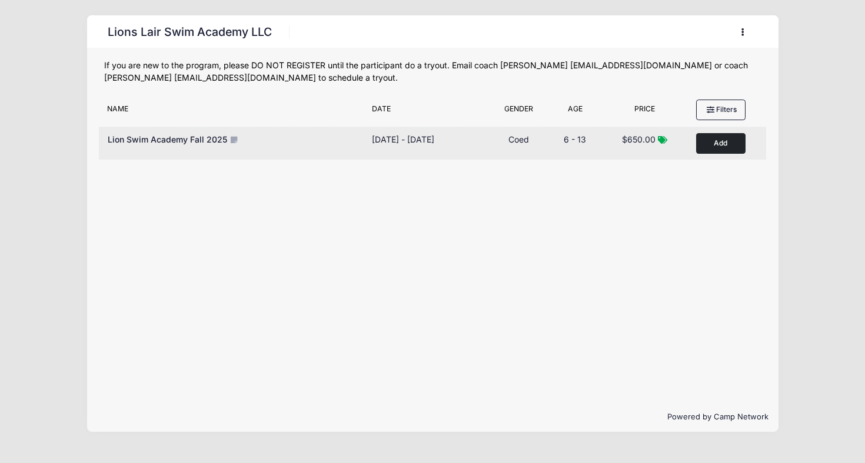
click at [724, 148] on button "Add to Cart" at bounding box center [720, 143] width 49 height 21
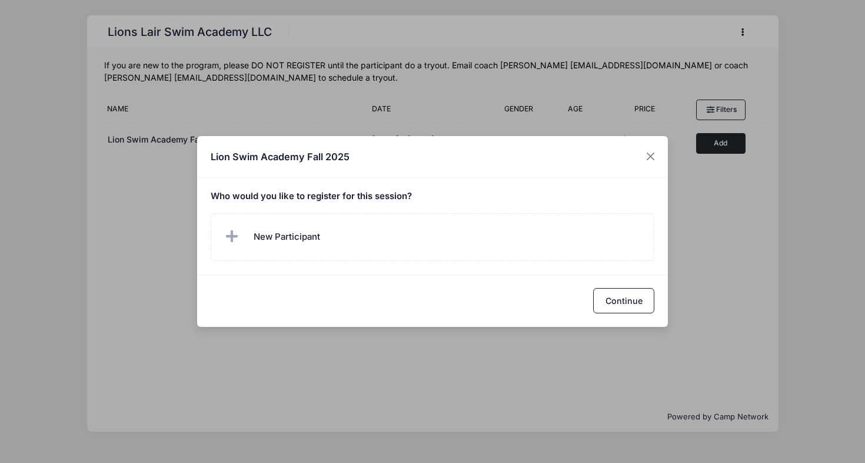
click at [370, 202] on div "Who would you like to register for this session?" at bounding box center [432, 226] width 471 height 97
click at [654, 154] on button "Close" at bounding box center [651, 156] width 21 height 21
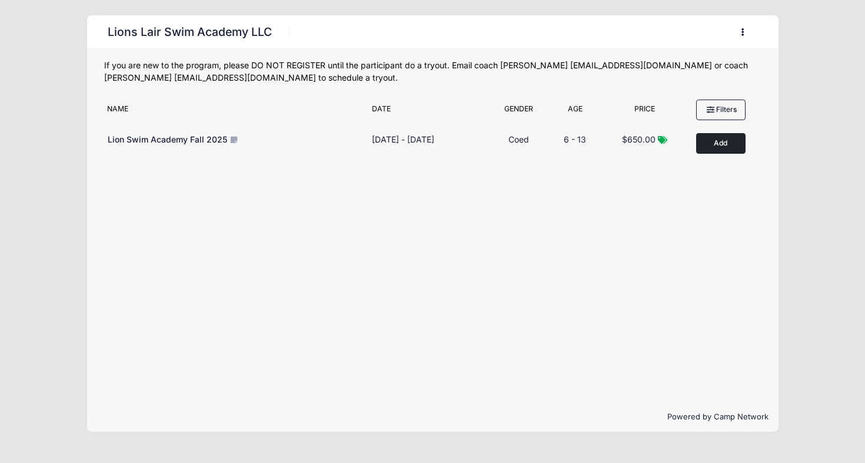
click at [742, 35] on button "button" at bounding box center [746, 32] width 32 height 21
click at [655, 65] on link "My Account" at bounding box center [688, 61] width 136 height 22
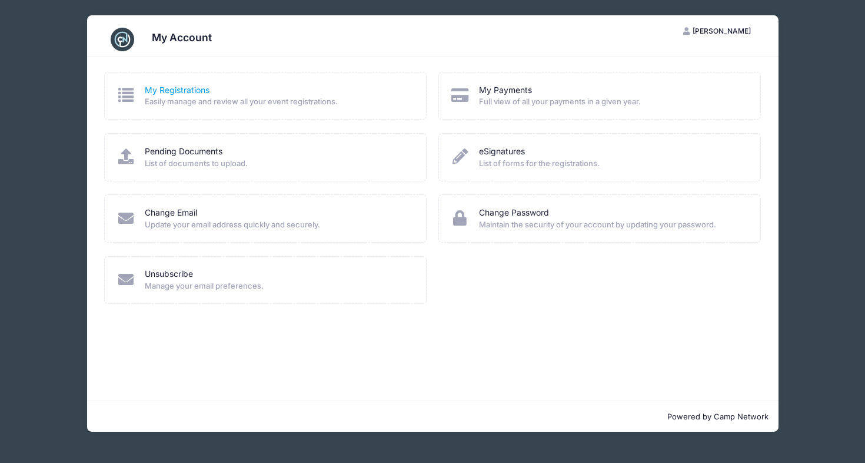
click at [196, 85] on link "My Registrations" at bounding box center [177, 90] width 65 height 12
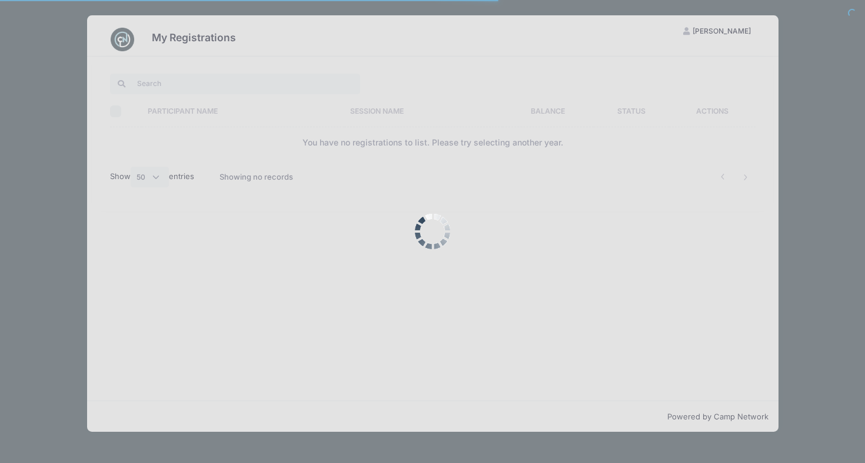
select select "50"
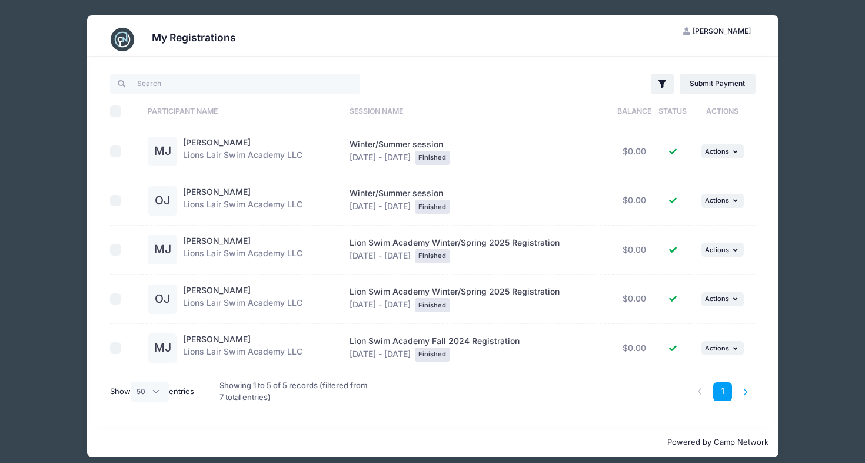
click at [750, 391] on li at bounding box center [745, 391] width 19 height 19
click at [53, 76] on div "My Registrations IR Ivana Radivojevic My Account Logout Filter Filter Options S…" at bounding box center [433, 236] width 830 height 472
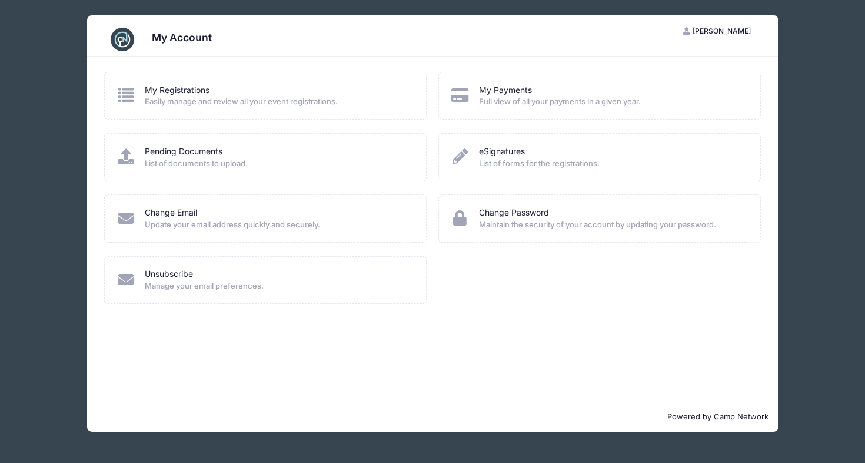
click at [798, 190] on div "My Account IR [PERSON_NAME] My Account Logout My Registrations Easily manage an…" at bounding box center [433, 223] width 830 height 447
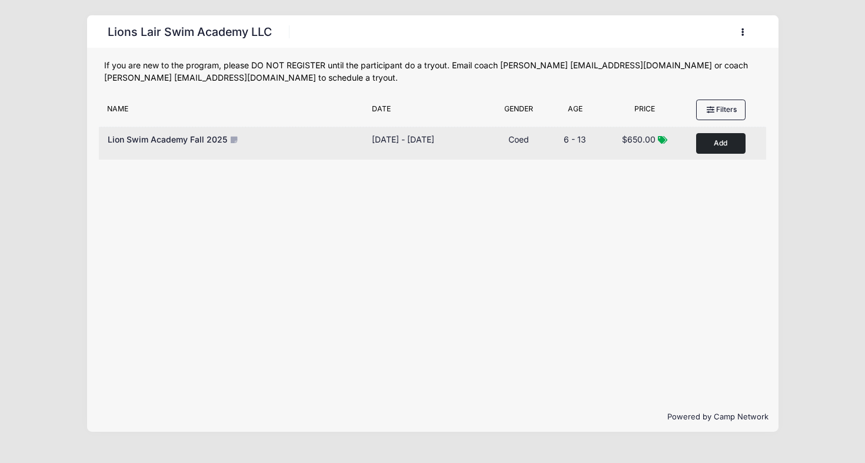
click at [199, 137] on span "Lion Swim Academy Fall 2025" at bounding box center [168, 139] width 120 height 10
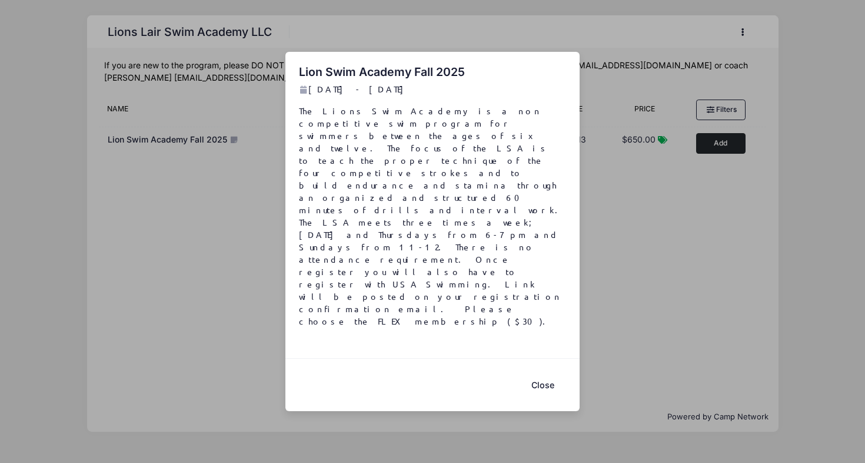
click at [651, 276] on div "Lion Swim Academy Fall 2025 Sep 9 - Dec 18, 2025 The Lions Swim Academy is a no…" at bounding box center [432, 231] width 865 height 463
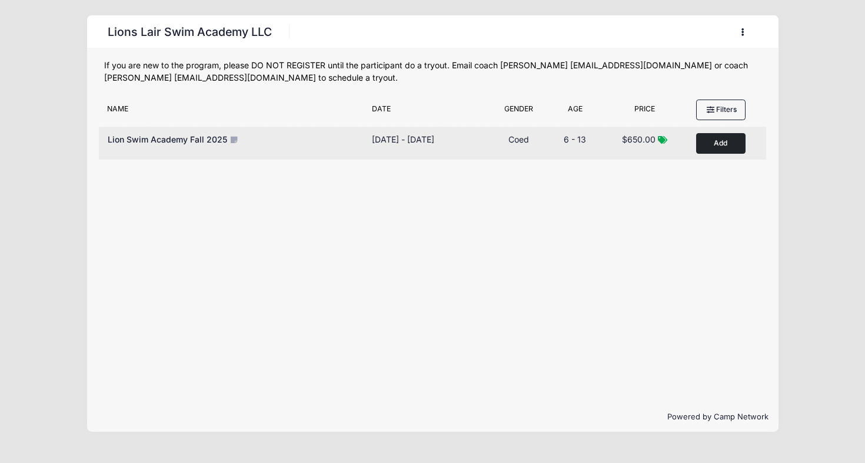
click at [725, 144] on button "Add to Cart" at bounding box center [720, 143] width 49 height 21
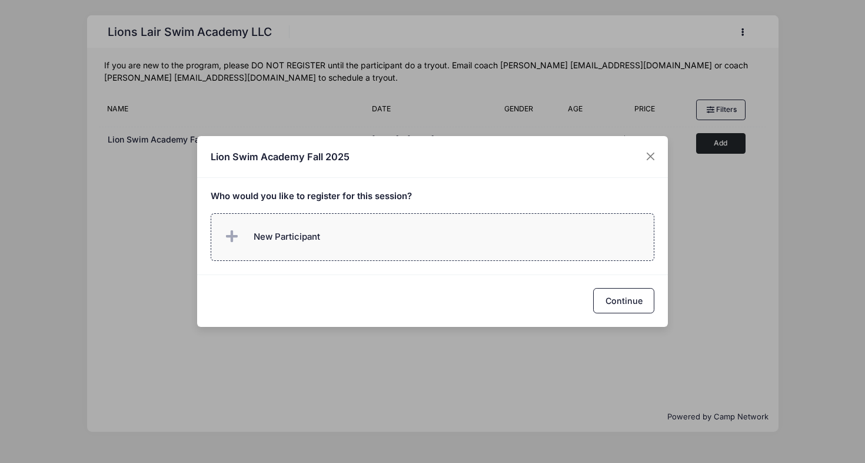
click at [470, 240] on label "New Participant" at bounding box center [433, 237] width 444 height 48
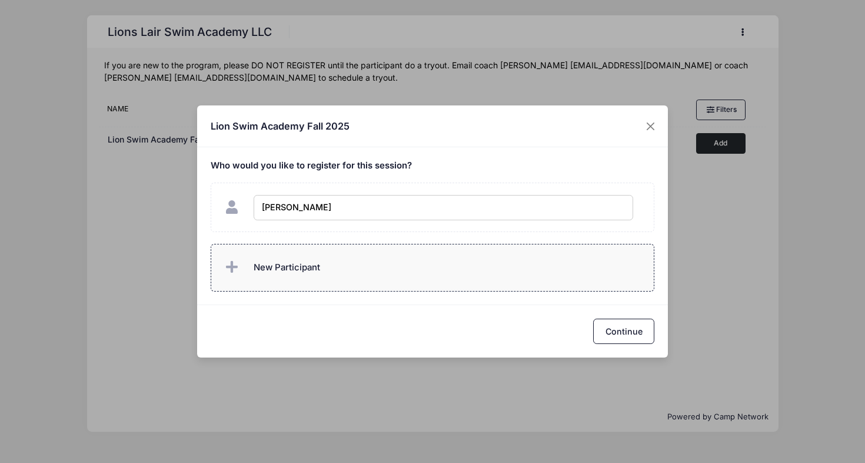
type input "Mila Jovanovic"
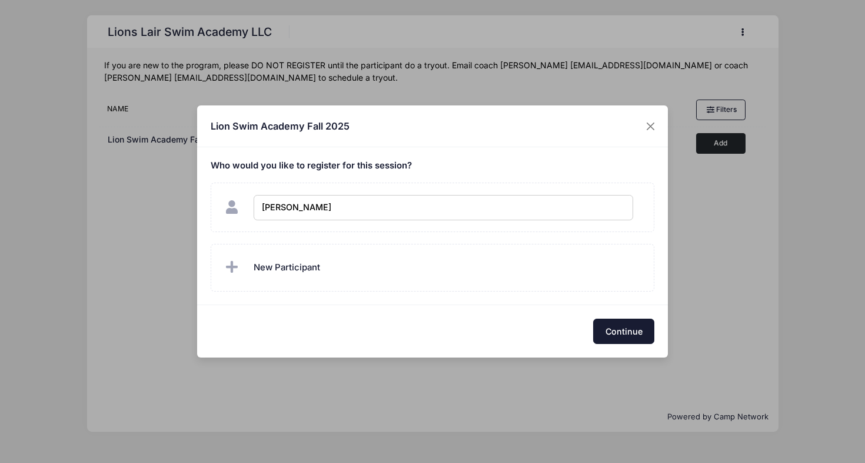
checkbox input "true"
click at [644, 334] on button "Continue" at bounding box center [623, 330] width 61 height 25
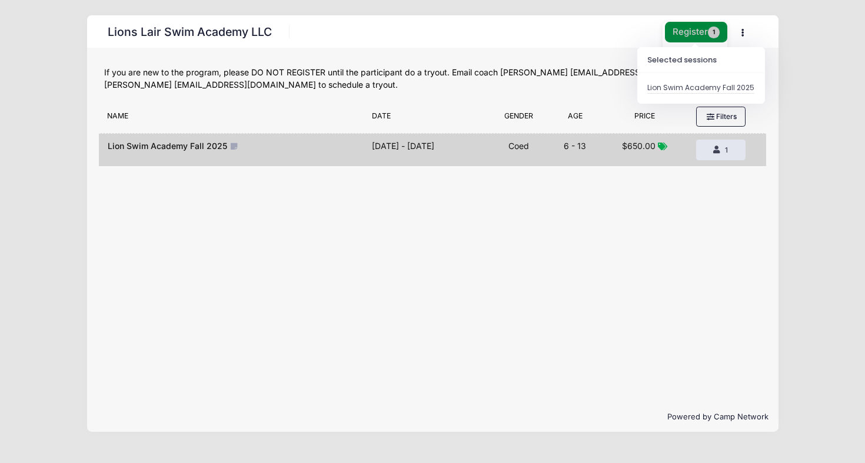
click at [697, 28] on button "Register 1" at bounding box center [696, 32] width 62 height 21
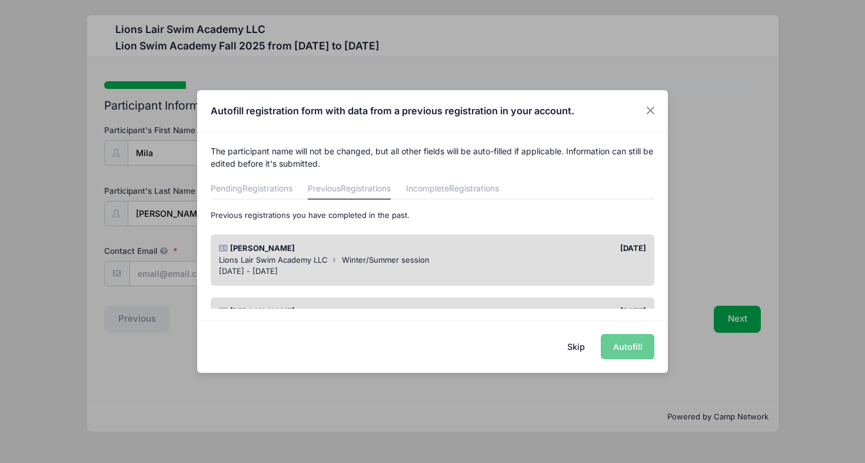
click at [339, 192] on link "Previous Registrations" at bounding box center [349, 188] width 83 height 21
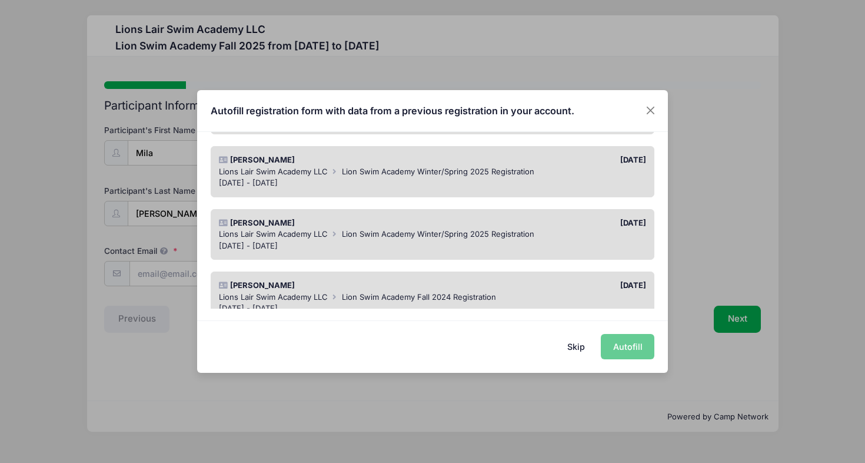
scroll to position [247, 0]
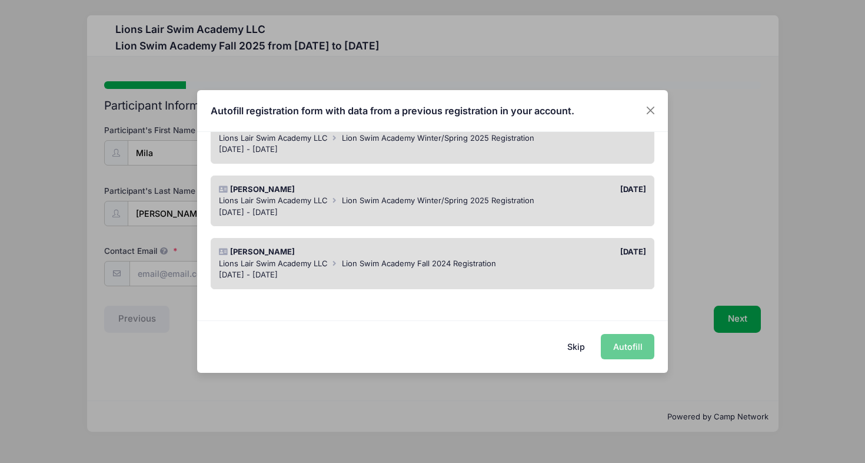
click at [628, 351] on div "Skip Autofill" at bounding box center [432, 346] width 471 height 52
click at [651, 111] on button "Close" at bounding box center [651, 110] width 21 height 21
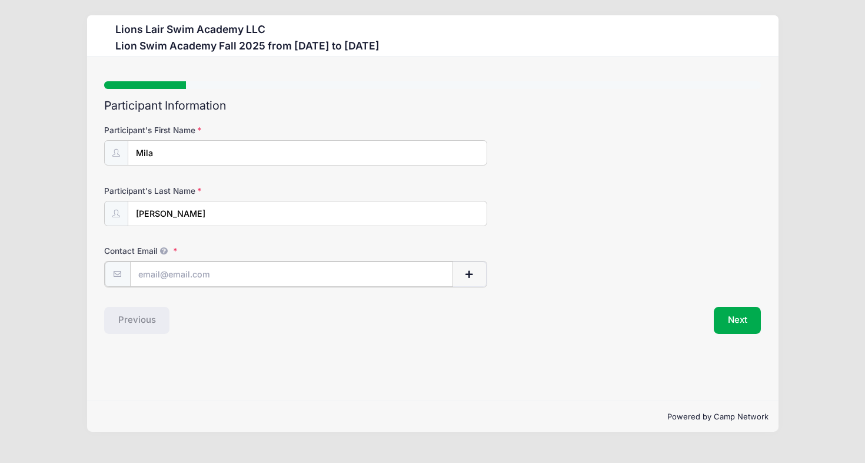
click at [252, 270] on input "Contact Email" at bounding box center [291, 273] width 323 height 25
click at [218, 161] on input "Mila" at bounding box center [307, 153] width 359 height 25
click at [238, 273] on input "Contact Email" at bounding box center [291, 273] width 323 height 25
type input "radivojevic.i@gmail.com"
click at [442, 319] on div "Next" at bounding box center [600, 319] width 334 height 27
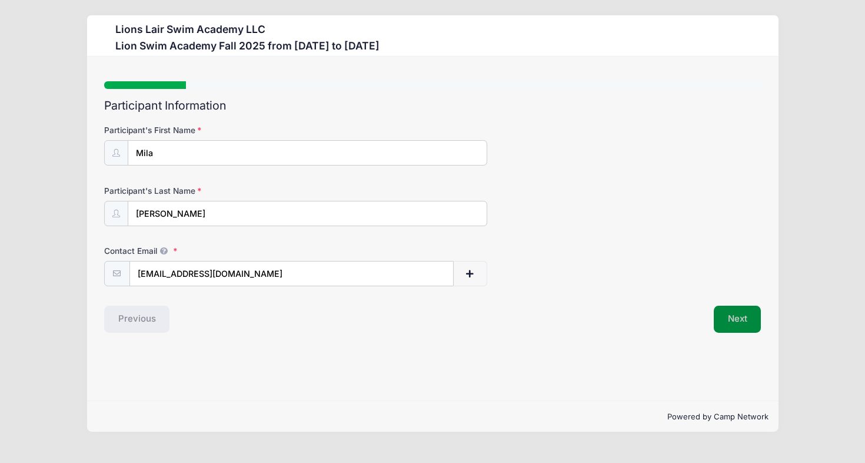
click at [738, 316] on button "Next" at bounding box center [738, 319] width 48 height 27
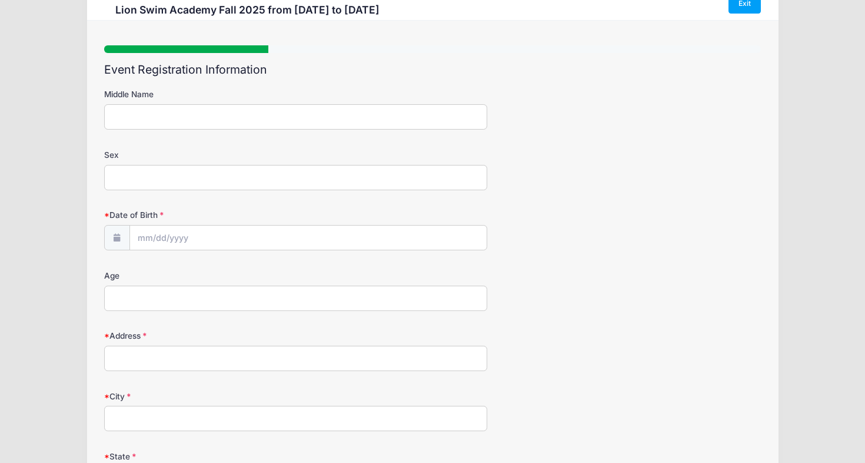
scroll to position [0, 0]
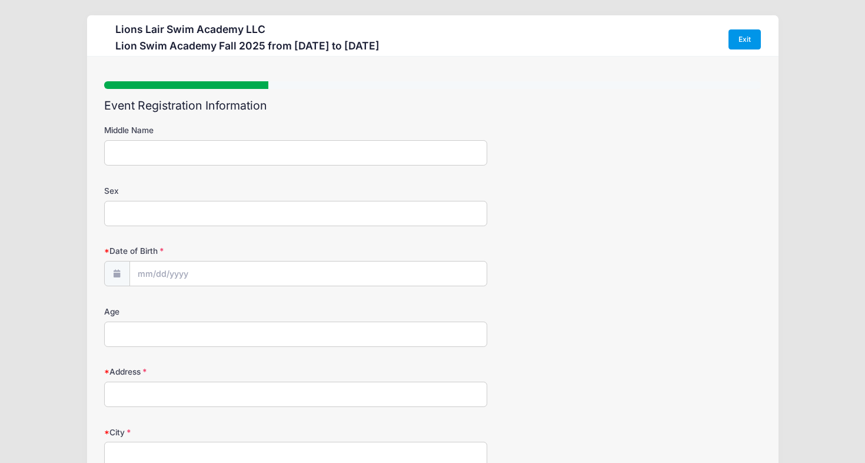
click at [742, 44] on link "Exit" at bounding box center [745, 39] width 33 height 20
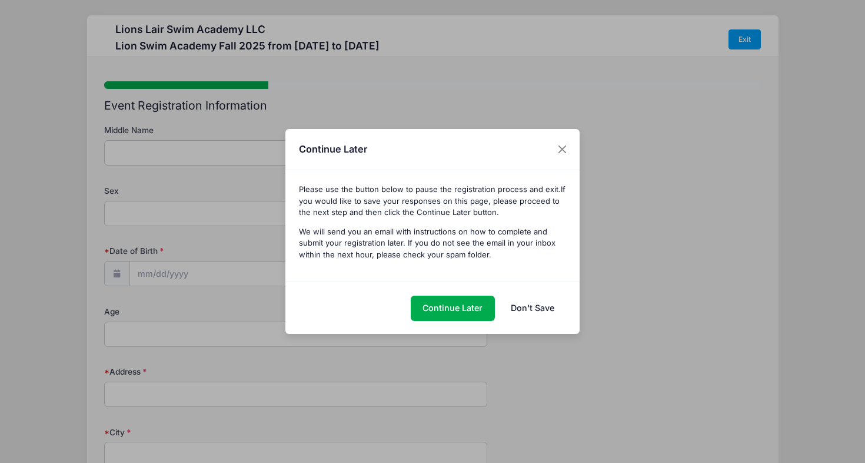
click at [539, 310] on link "Don't Save" at bounding box center [533, 308] width 68 height 25
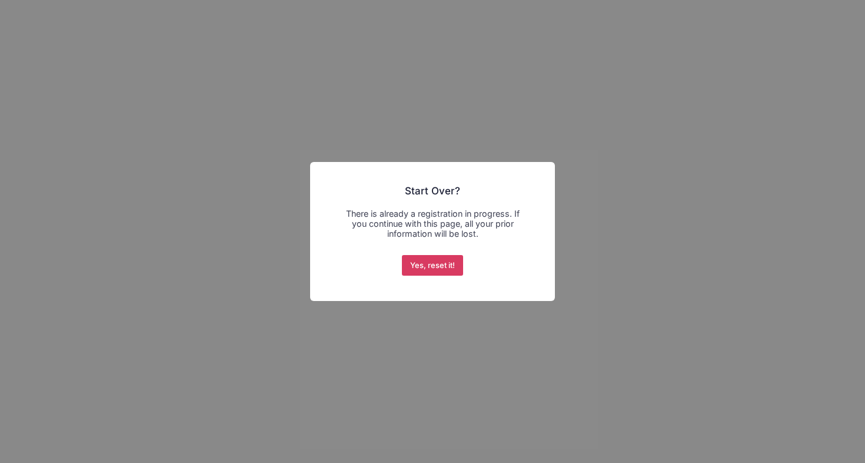
click at [437, 266] on button "Yes, reset it!" at bounding box center [433, 265] width 62 height 21
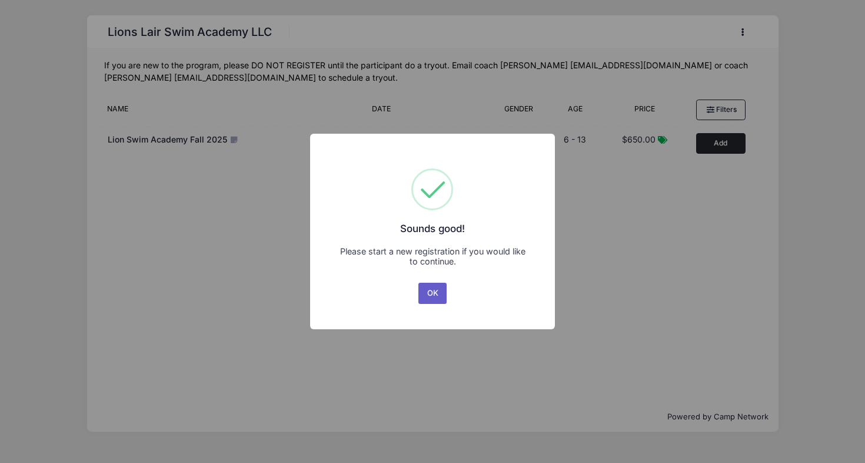
click at [437, 296] on button "OK" at bounding box center [433, 293] width 28 height 21
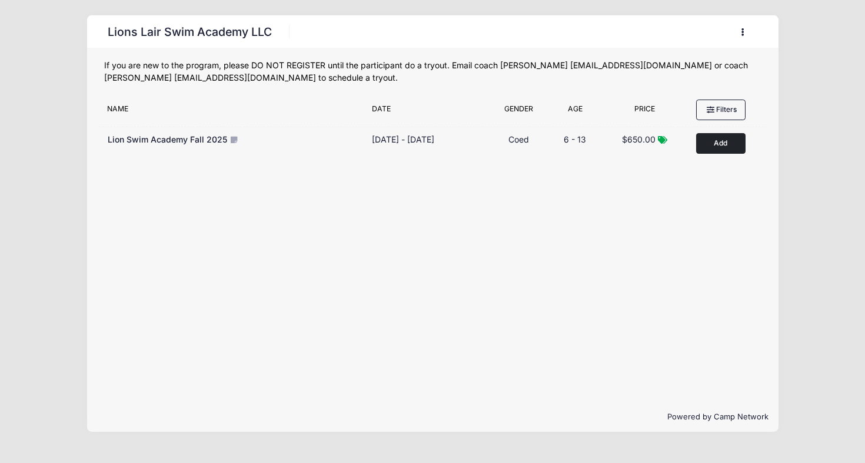
click at [744, 32] on icon "button" at bounding box center [746, 32] width 9 height 0
click at [599, 248] on div "Filter Options No sessions found matching your criteria Name Date Gender Filter…" at bounding box center [433, 247] width 692 height 307
click at [745, 29] on button "button" at bounding box center [746, 32] width 32 height 21
click at [619, 207] on div "Filter Options No sessions found matching your criteria Name Date Gender Filter…" at bounding box center [433, 247] width 692 height 307
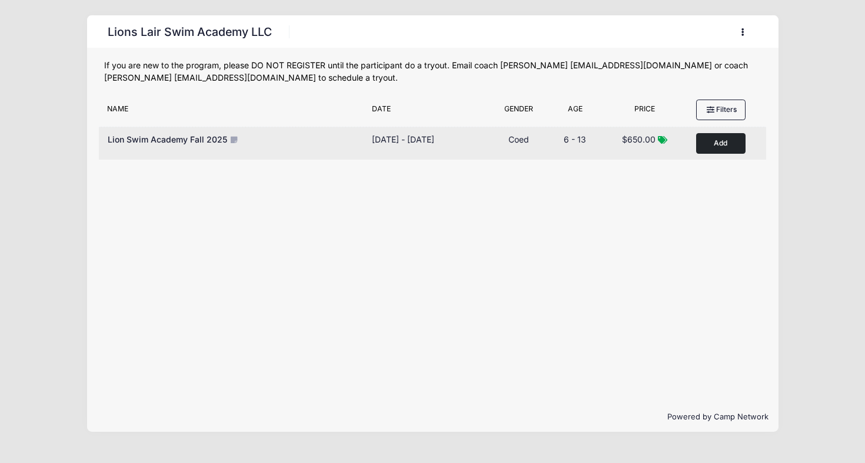
click at [721, 138] on button "Add to Cart" at bounding box center [720, 143] width 49 height 21
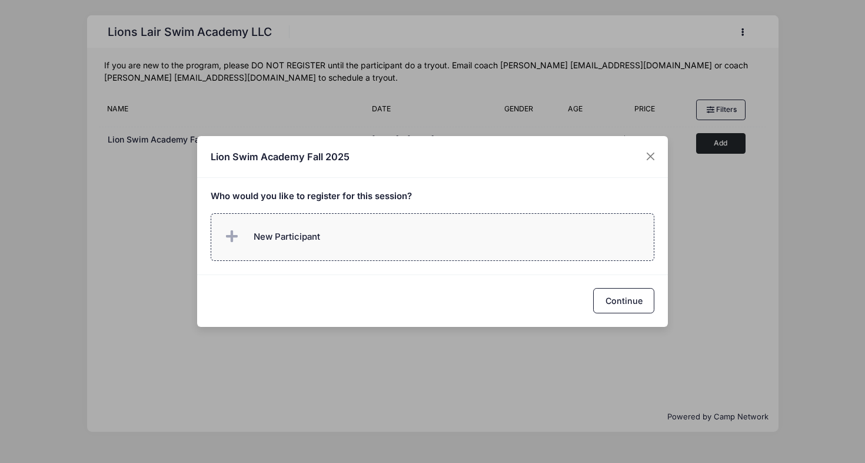
click at [391, 226] on label "New Participant" at bounding box center [433, 237] width 444 height 48
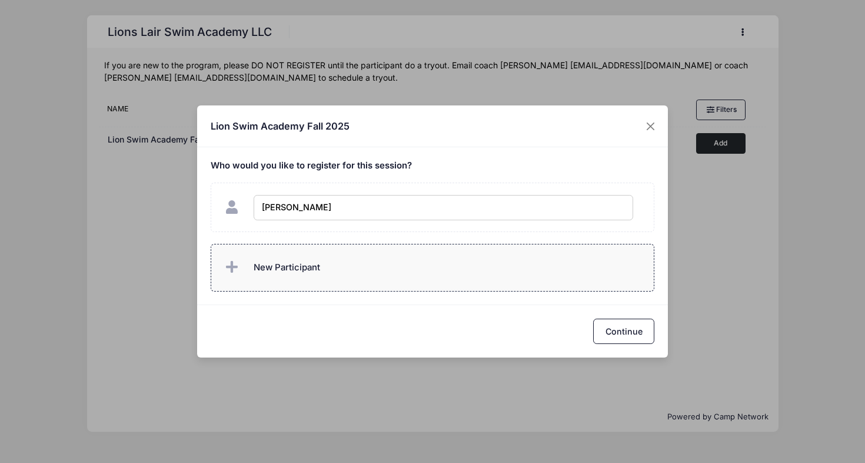
type input "Mila Jovanovic"
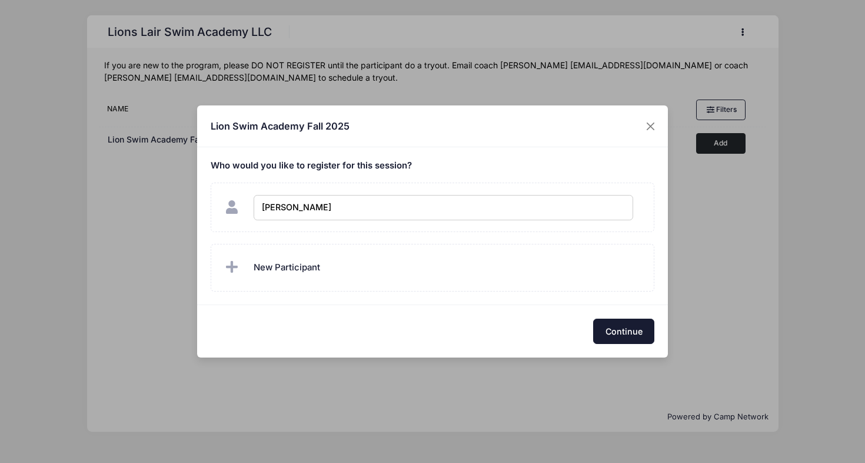
checkbox input "true"
click at [631, 327] on button "Continue" at bounding box center [623, 330] width 61 height 25
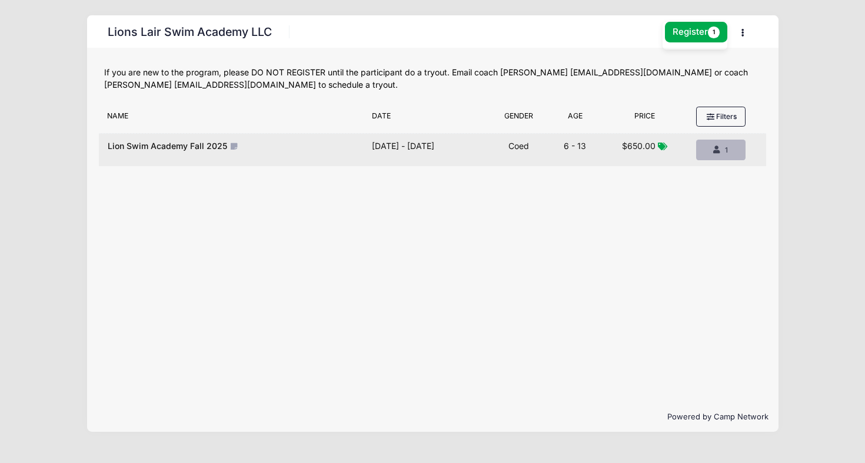
click at [722, 155] on div "1" at bounding box center [720, 150] width 29 height 11
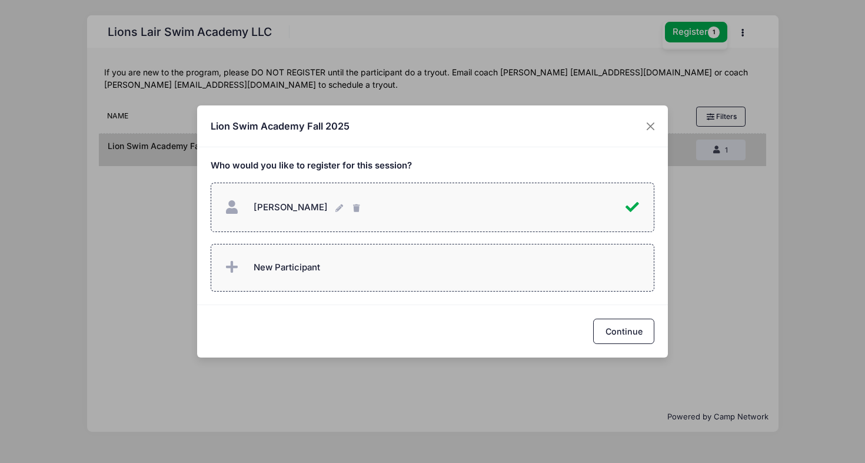
click at [497, 276] on label "New Participant" at bounding box center [433, 268] width 444 height 48
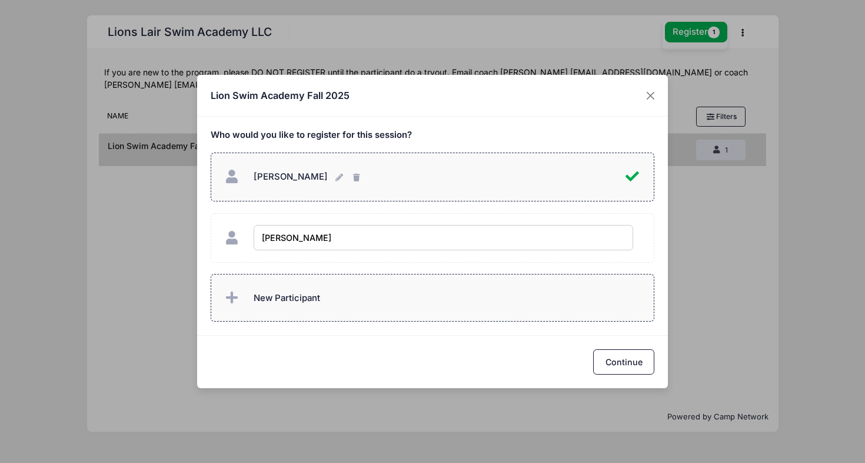
type input "Oliver Jovanovic"
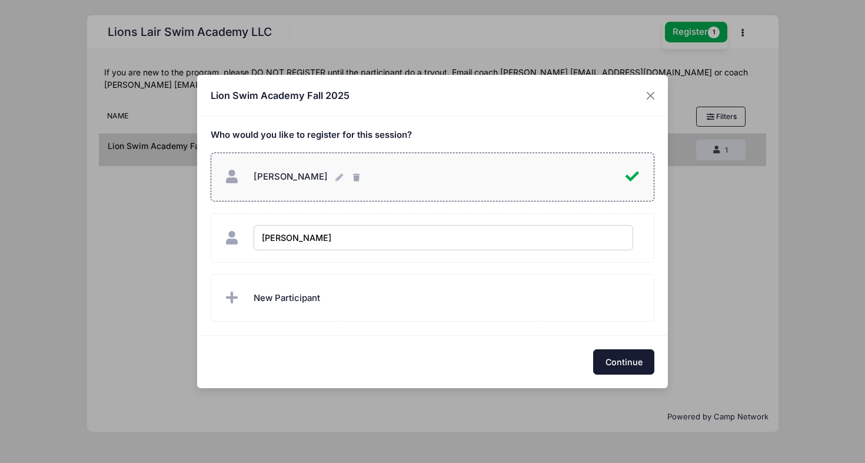
checkbox input "true"
click at [635, 361] on button "Continue" at bounding box center [623, 361] width 61 height 25
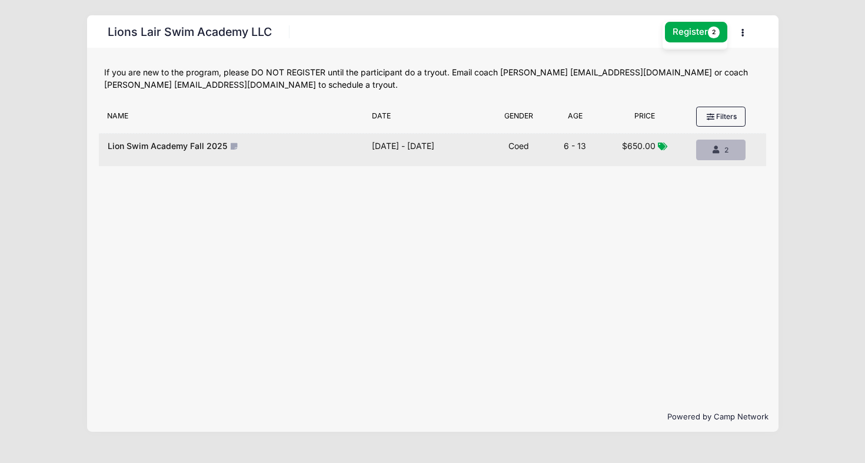
click at [719, 146] on div "2" at bounding box center [720, 150] width 29 height 11
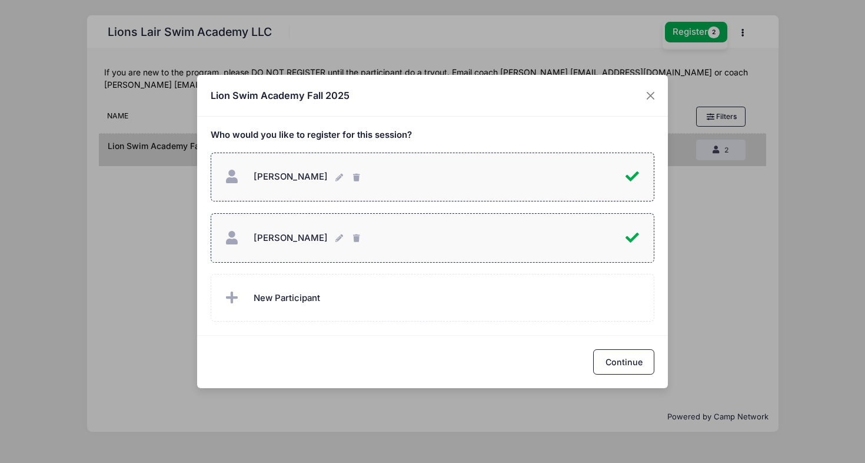
click at [725, 248] on div "Lion Swim Academy Fall 2025 Who would you like to register for this session? Co…" at bounding box center [432, 231] width 865 height 463
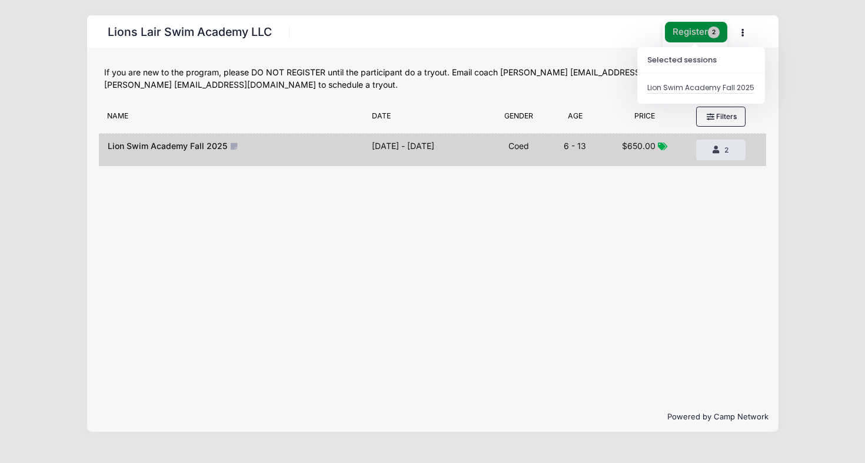
click at [697, 29] on button "Register 2" at bounding box center [696, 32] width 62 height 21
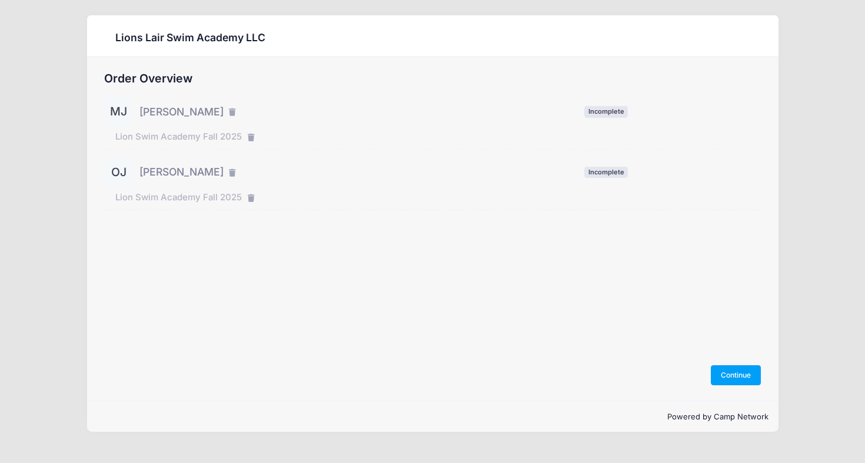
click at [107, 113] on div "MJ" at bounding box center [118, 111] width 29 height 29
click at [154, 135] on span "Lion Swim Academy Fall 2025" at bounding box center [178, 136] width 127 height 13
click at [737, 370] on button "Continue" at bounding box center [736, 375] width 51 height 20
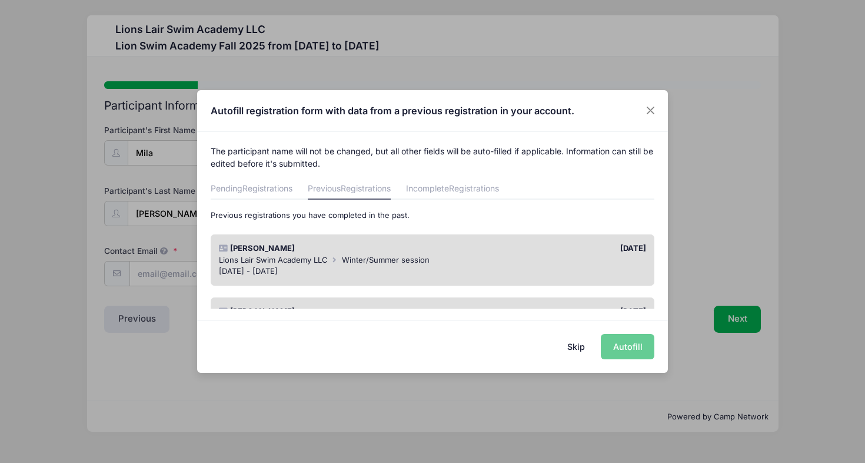
click at [629, 349] on div "Skip Autofill" at bounding box center [432, 346] width 471 height 52
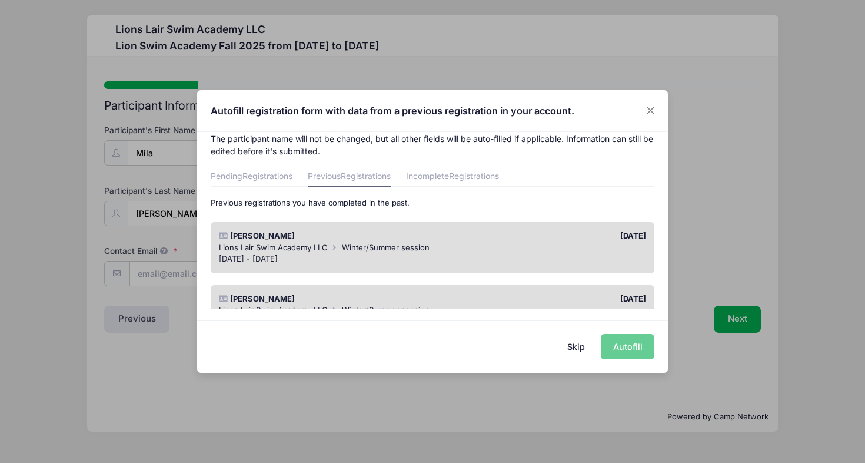
click at [432, 235] on div "[PERSON_NAME]" at bounding box center [323, 236] width 220 height 12
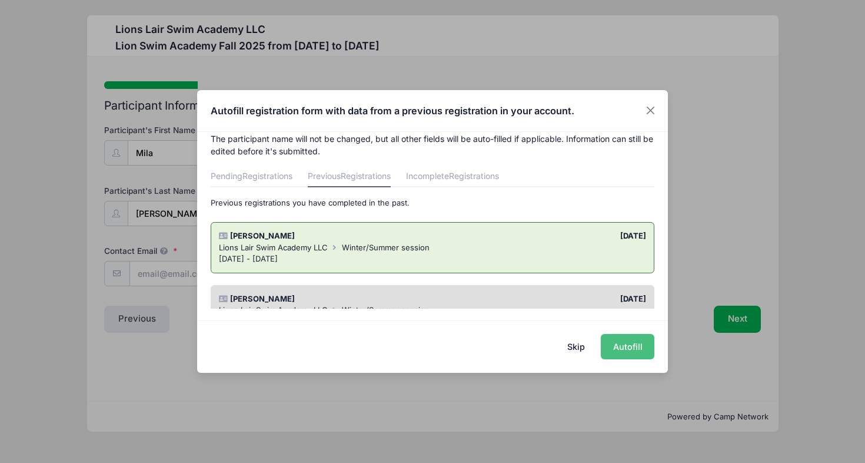
click at [634, 348] on button "Autofill" at bounding box center [628, 346] width 54 height 25
type input "radivojevic.i@gmail.com"
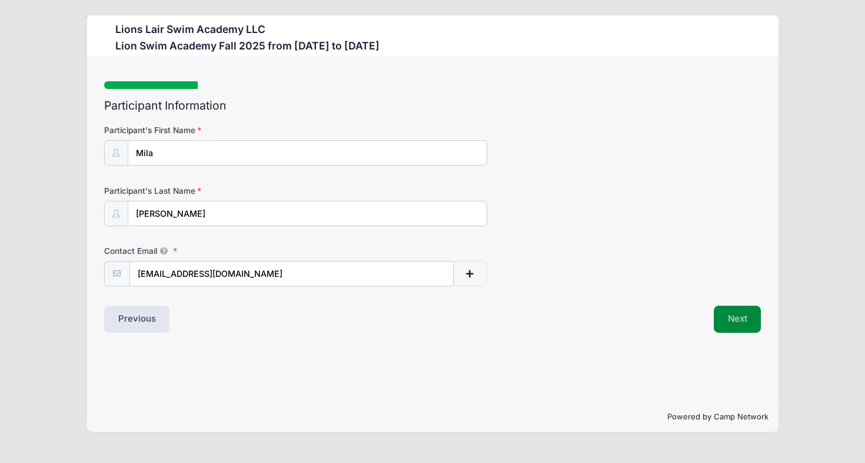
click at [738, 319] on button "Next" at bounding box center [738, 319] width 48 height 27
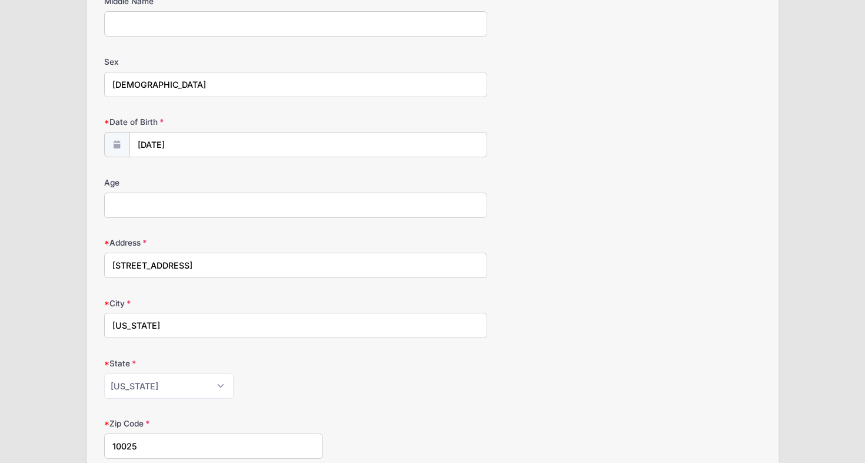
scroll to position [131, 0]
click at [470, 200] on input "Age" at bounding box center [295, 202] width 383 height 25
type input "10"
click at [630, 210] on div "Age 10" at bounding box center [433, 194] width 658 height 41
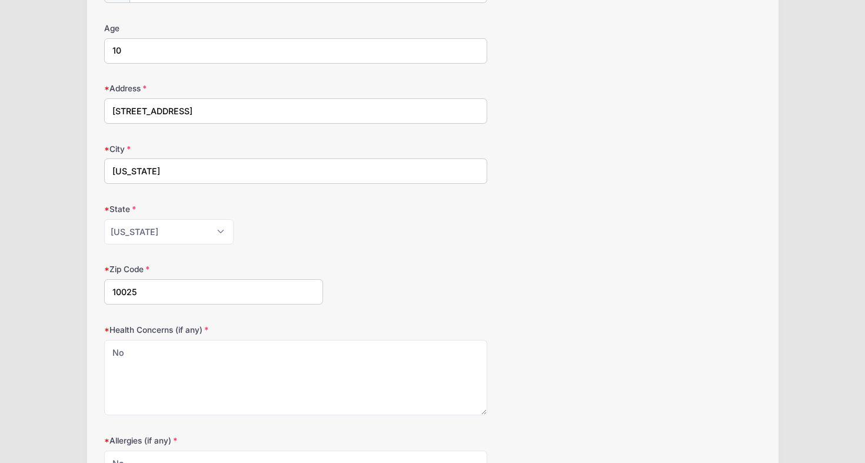
scroll to position [286, 0]
click at [305, 115] on input "520 W 114 th street" at bounding box center [295, 108] width 383 height 25
type input "[STREET_ADDRESS]"
click at [621, 88] on div "Address 520 W 114 th street APT 82" at bounding box center [433, 100] width 658 height 41
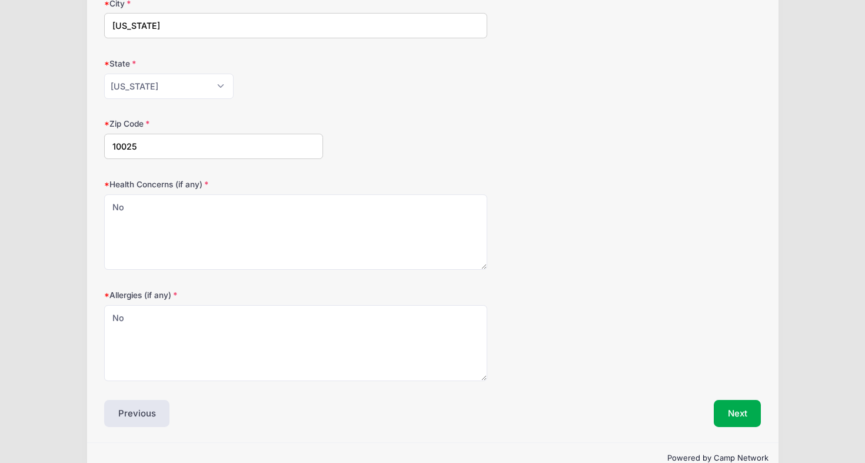
scroll to position [454, 0]
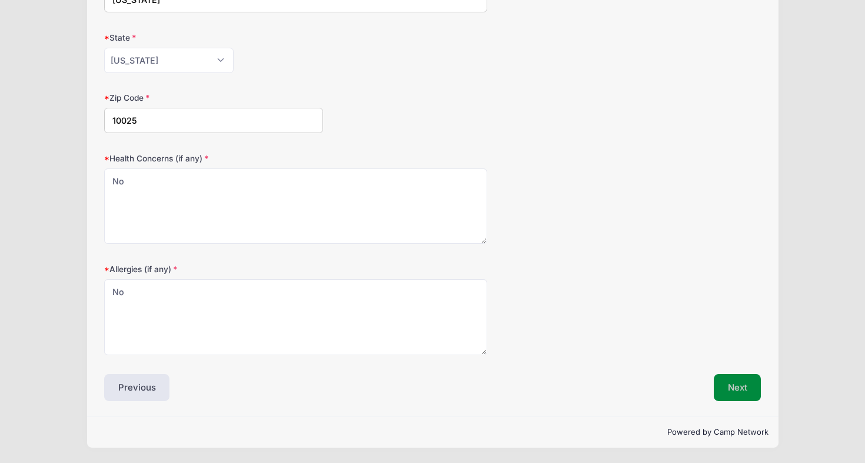
click at [745, 392] on button "Next" at bounding box center [738, 387] width 48 height 27
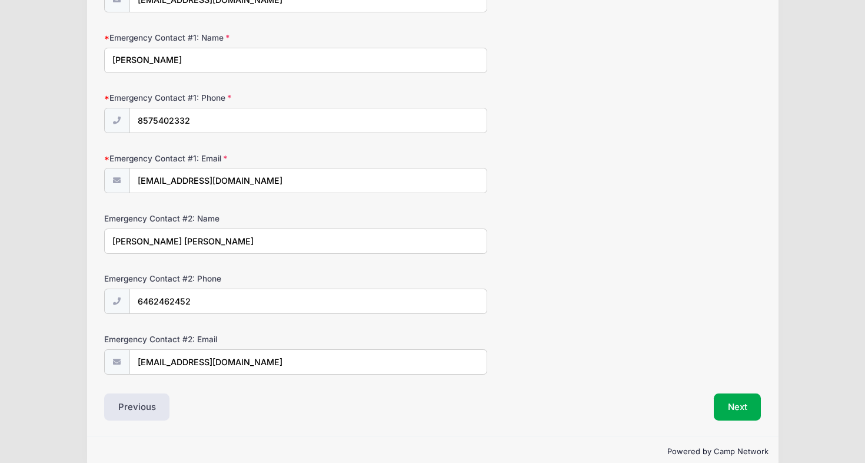
scroll to position [293, 0]
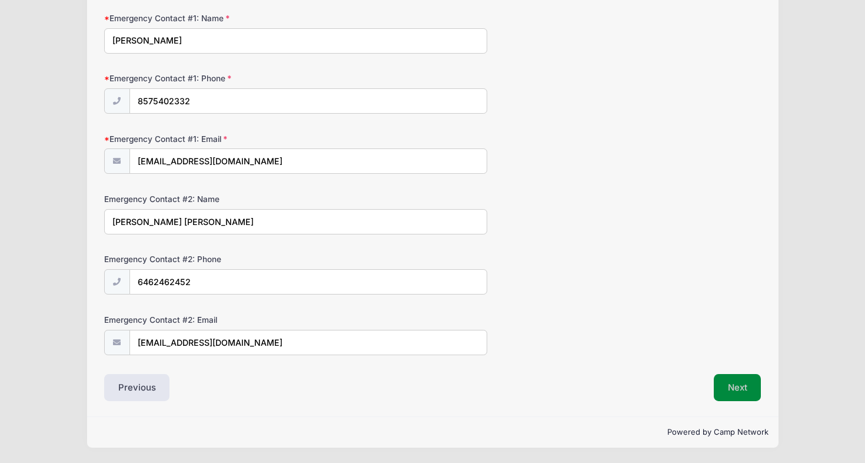
click at [744, 386] on button "Next" at bounding box center [738, 387] width 48 height 27
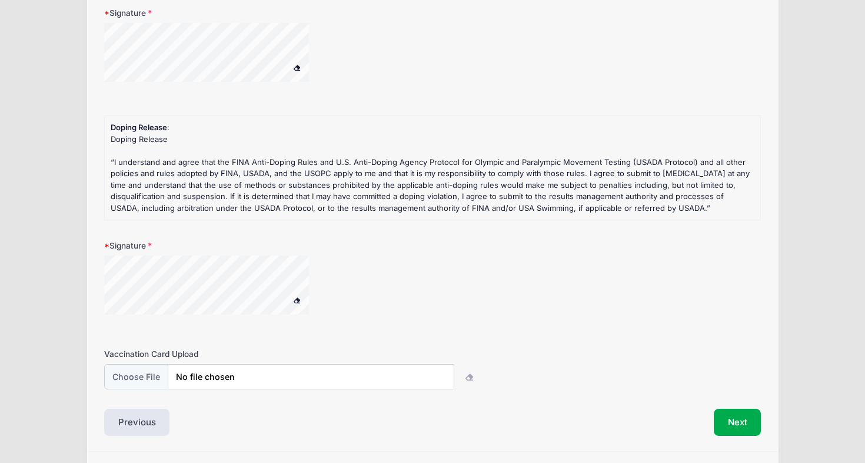
scroll to position [321, 0]
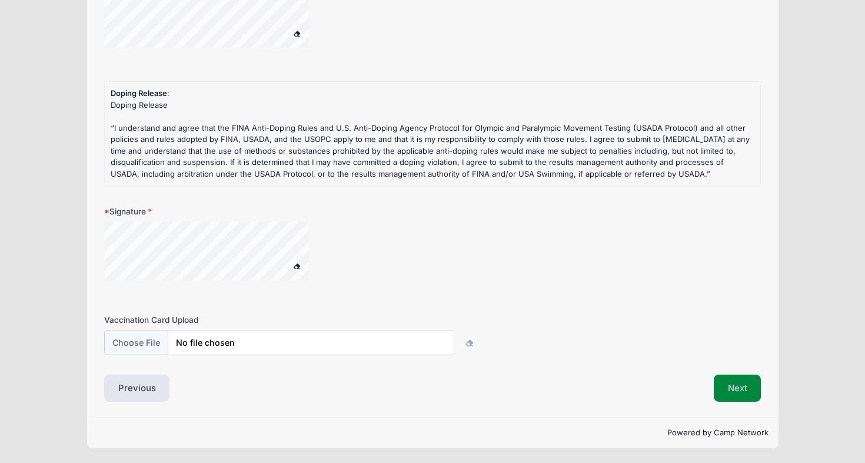
click at [740, 383] on button "Next" at bounding box center [738, 387] width 48 height 27
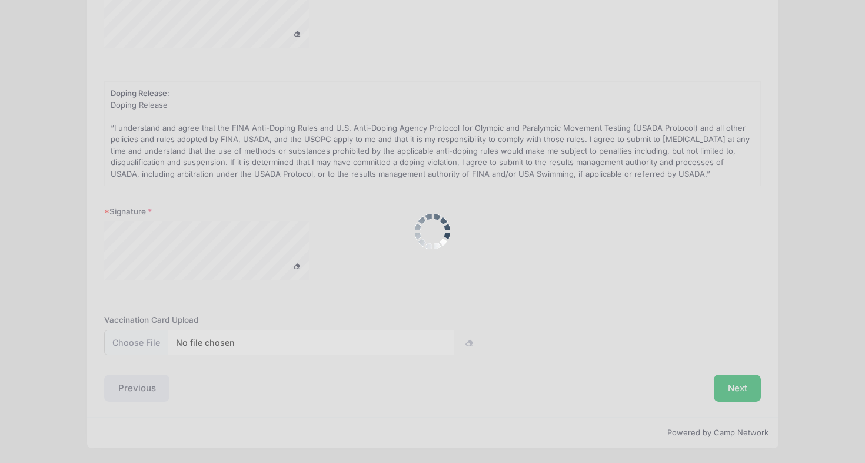
scroll to position [0, 0]
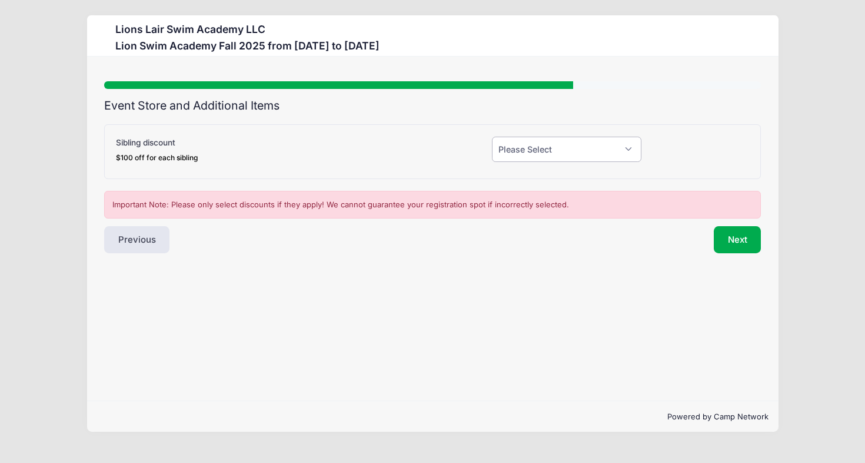
select select "1"
click option "Yes (-$100.00)" at bounding box center [0, 0] width 0 height 0
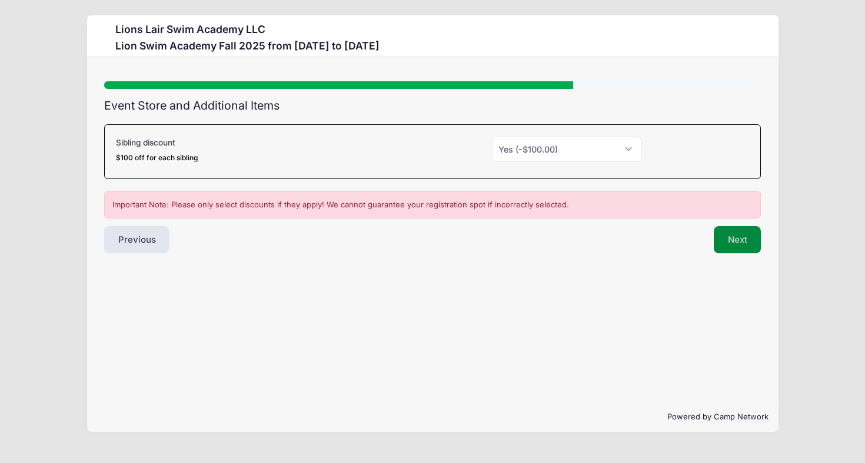
click at [741, 243] on button "Next" at bounding box center [738, 239] width 48 height 27
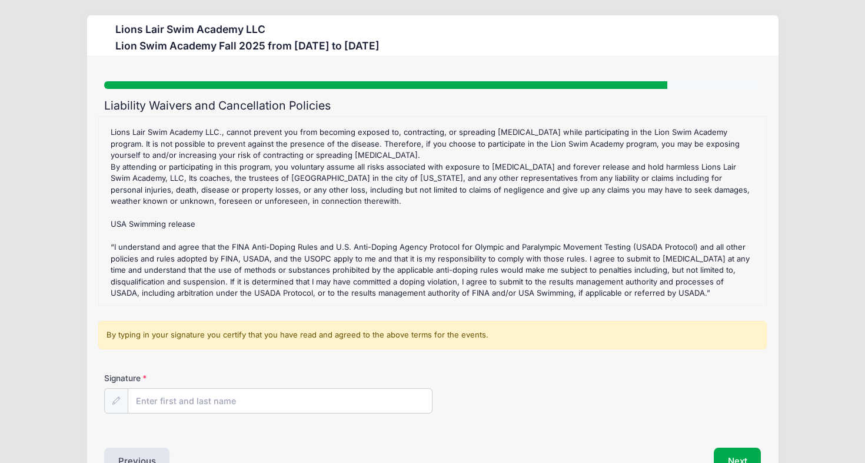
scroll to position [74, 0]
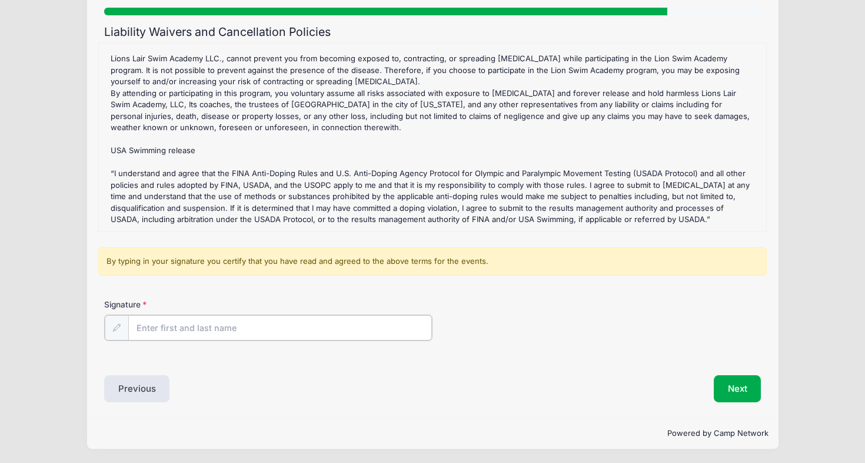
click at [247, 329] on input "Signature" at bounding box center [280, 327] width 304 height 25
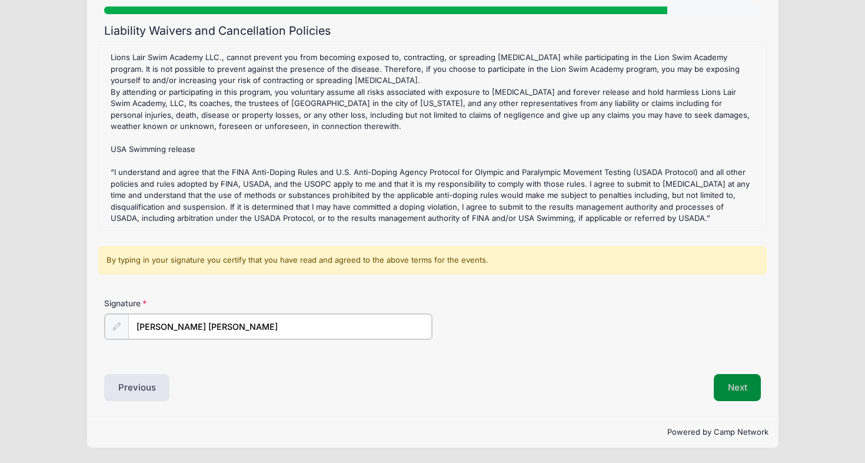
type input "Ivana Radivojevic Jovanovic"
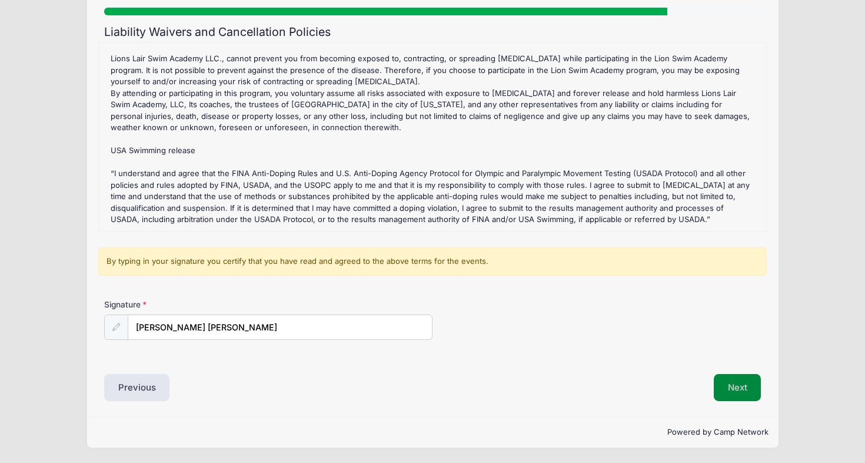
click at [744, 385] on button "Next" at bounding box center [738, 387] width 48 height 27
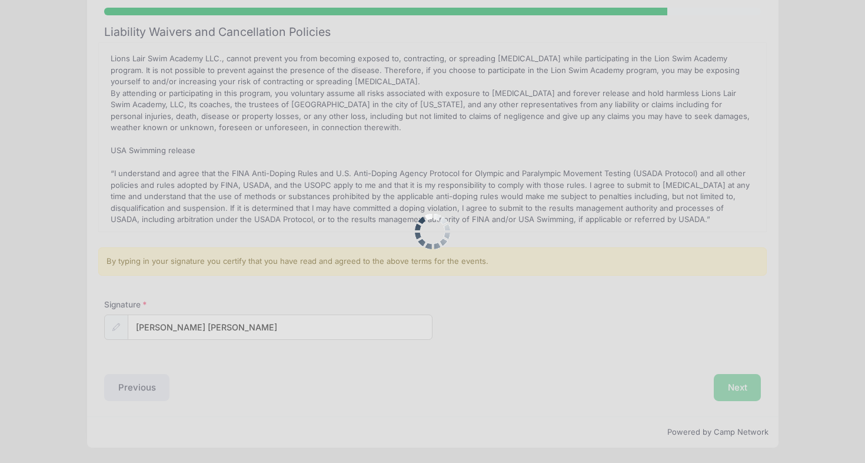
scroll to position [0, 0]
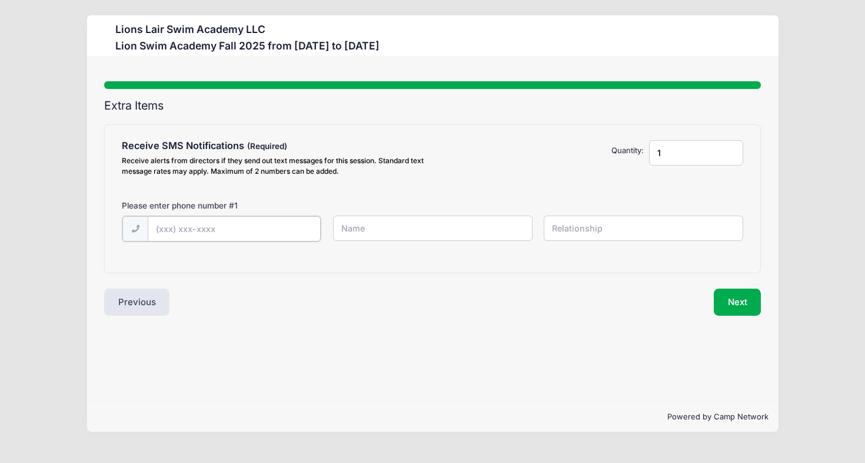
click at [0, 0] on input "text" at bounding box center [0, 0] width 0 height 0
type input "(646) 246-2452"
click at [0, 0] on input "text" at bounding box center [0, 0] width 0 height 0
type input "Ivana Radivojevic Jovanovic"
click at [0, 0] on input "text" at bounding box center [0, 0] width 0 height 0
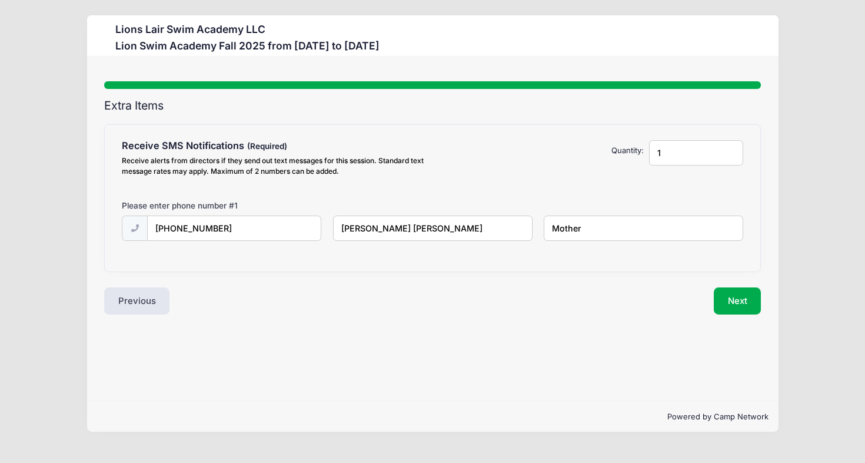
type input "Mother"
click at [631, 334] on div "Step 7 /7 Step 1 Step 2 Step 3 Step 4 Step 5 Policies Extra Items Participant I…" at bounding box center [433, 229] width 692 height 344
click at [734, 303] on button "Next" at bounding box center [738, 300] width 48 height 27
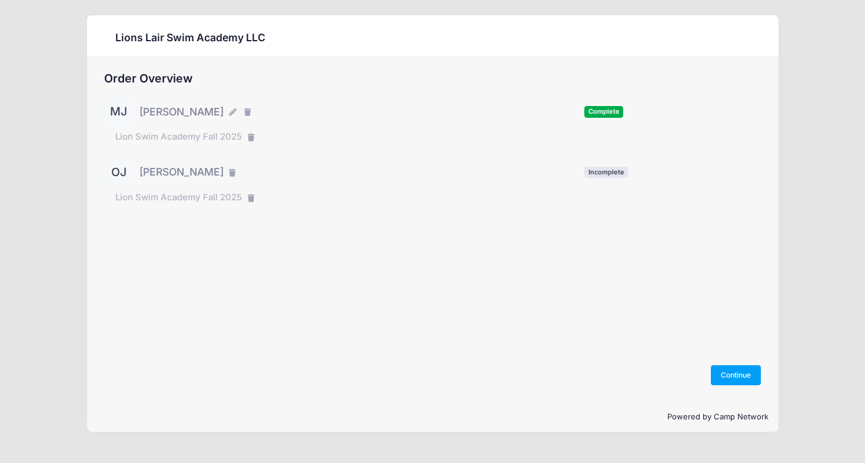
click at [205, 171] on span "[PERSON_NAME]" at bounding box center [182, 171] width 84 height 15
click at [746, 377] on button "Continue" at bounding box center [736, 375] width 51 height 20
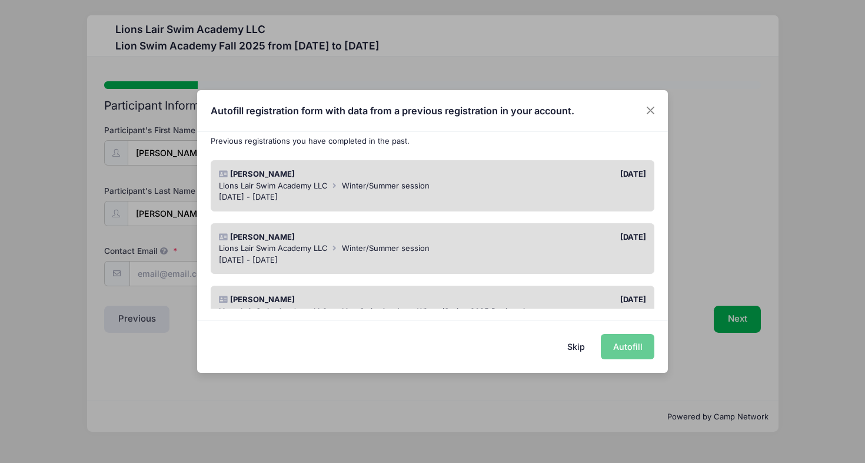
scroll to position [131, 0]
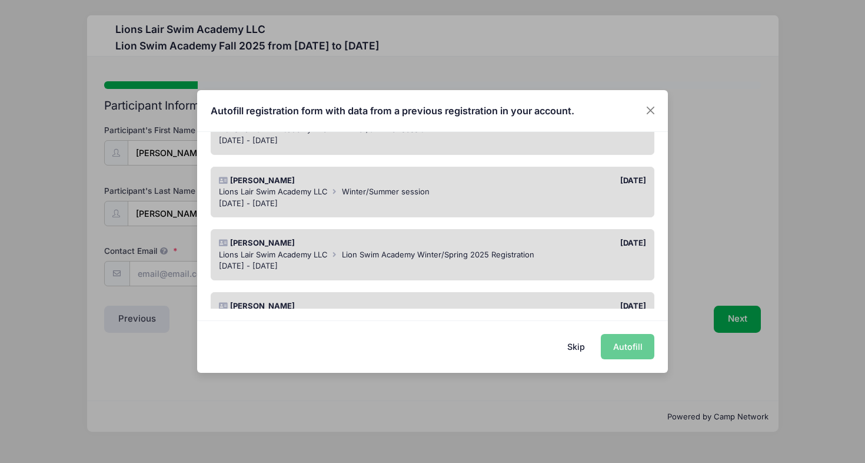
click at [400, 194] on span "Winter/Summer session" at bounding box center [386, 191] width 88 height 9
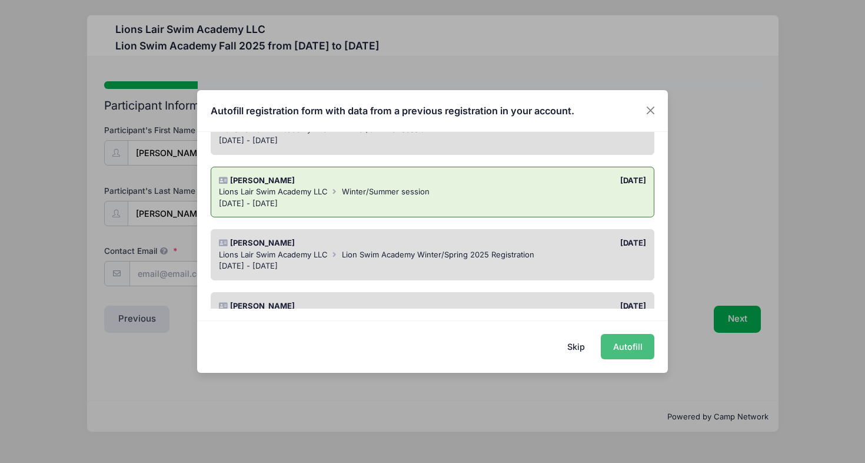
click at [633, 350] on button "Autofill" at bounding box center [628, 346] width 54 height 25
type input "radivojevic.i@gmail.com"
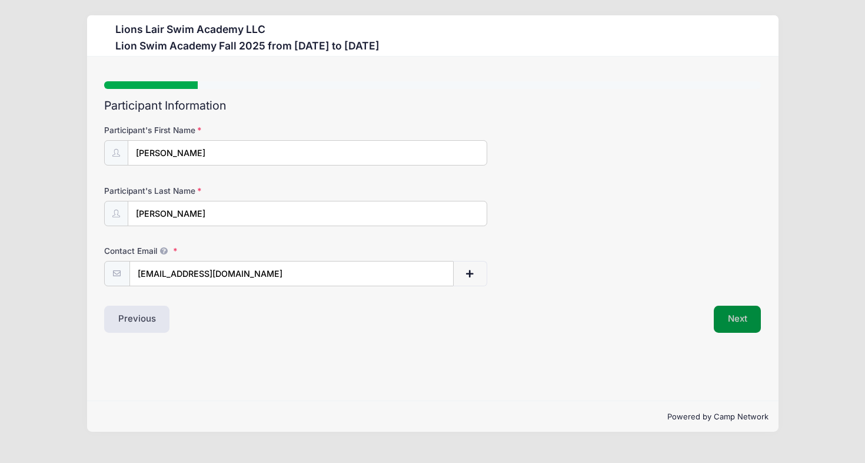
click at [737, 323] on button "Next" at bounding box center [738, 319] width 48 height 27
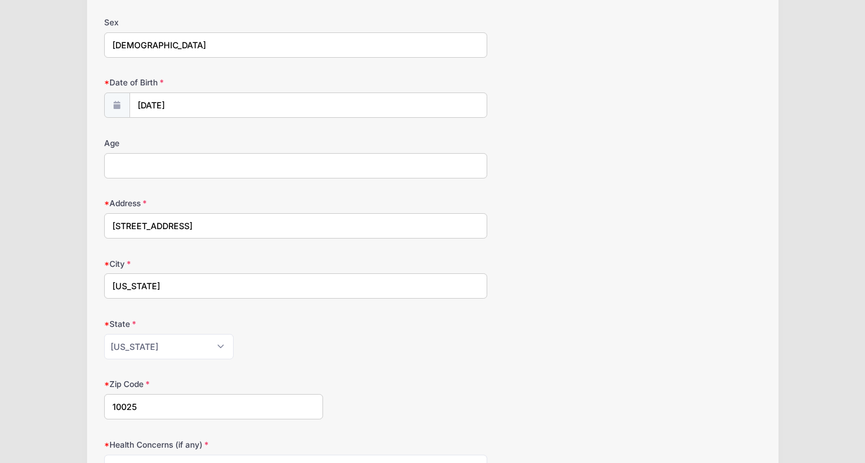
scroll to position [180, 0]
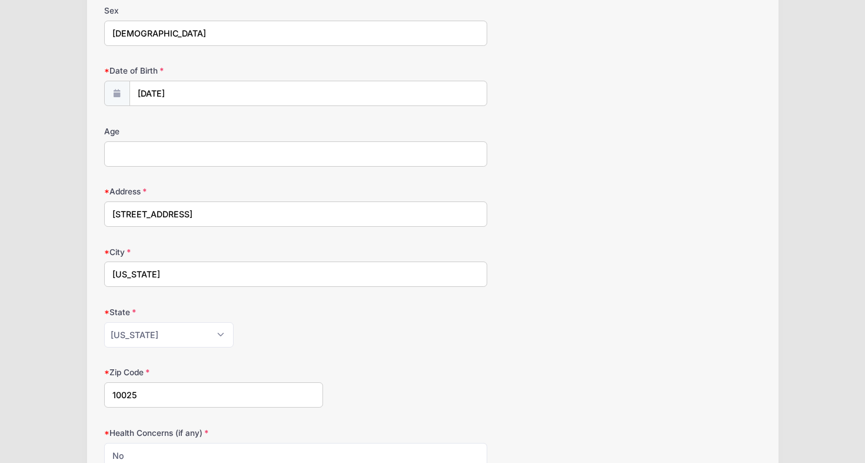
click at [436, 145] on input "Age" at bounding box center [295, 153] width 383 height 25
type input "8.5"
click at [645, 140] on div "Age 8.5" at bounding box center [433, 145] width 658 height 41
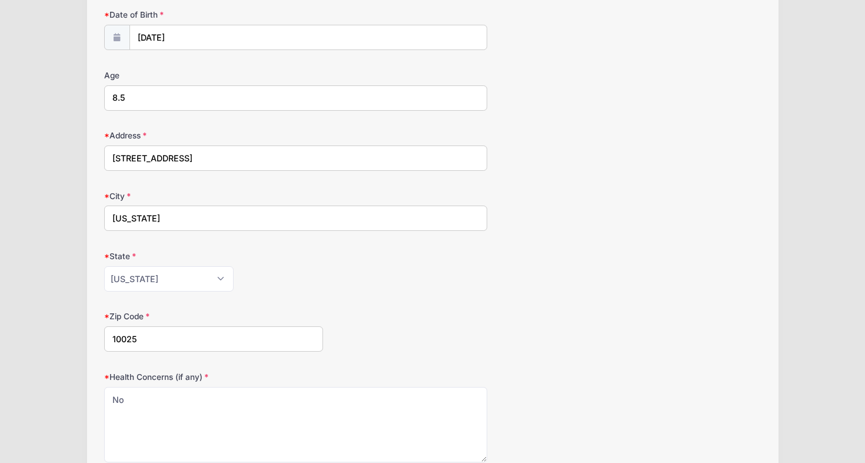
scroll to position [240, 0]
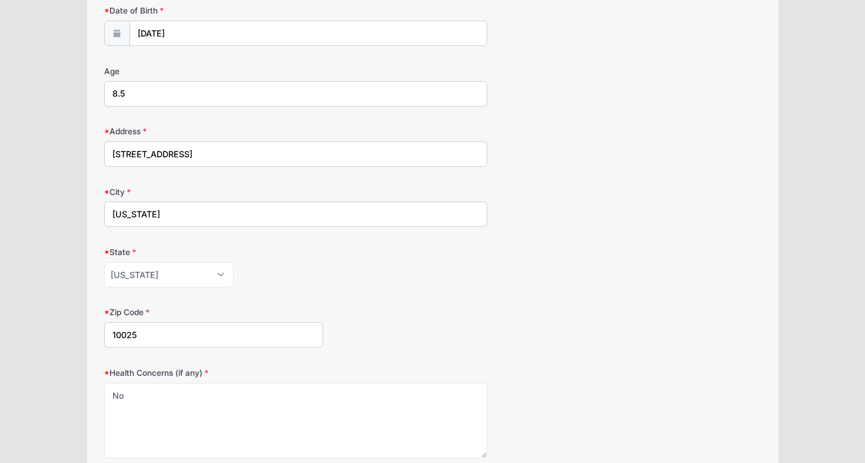
click at [297, 150] on input "520 W 114 Th Street" at bounding box center [295, 153] width 383 height 25
click at [167, 151] on input "520 W 114 Th Street APT 82" at bounding box center [295, 153] width 383 height 25
click at [170, 154] on input "520 W 114 th Street APT 82" at bounding box center [295, 153] width 383 height 25
type input "520 W 114 th street APT 82"
click at [404, 287] on div "Alabama Alaska American Samoa Arizona Arkansas Armed Forces Africa Armed Forces…" at bounding box center [295, 274] width 383 height 25
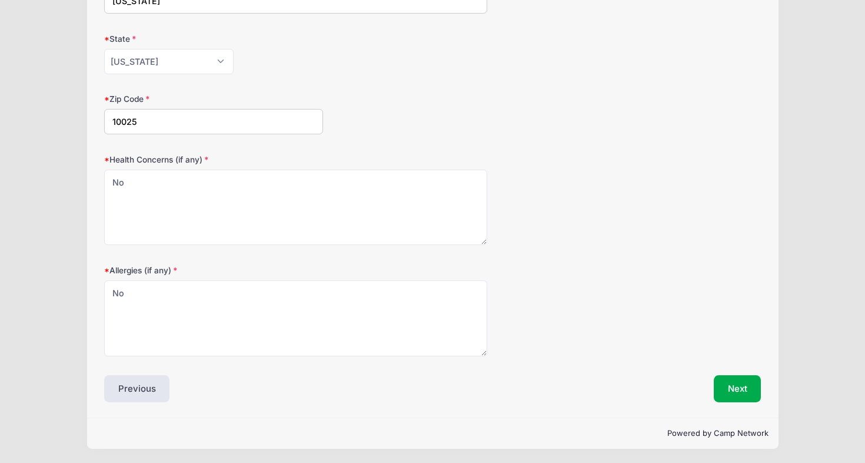
scroll to position [454, 0]
click at [745, 388] on button "Next" at bounding box center [738, 387] width 48 height 27
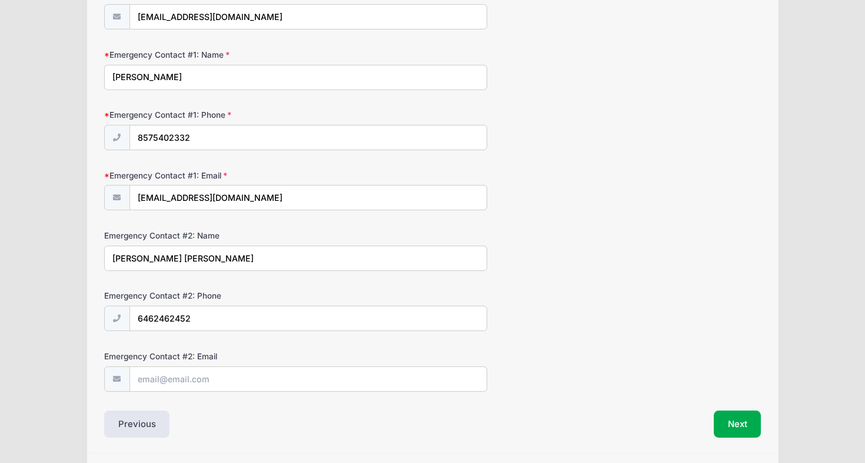
scroll to position [257, 0]
click at [227, 374] on input "Emergency Contact #2: Email" at bounding box center [308, 378] width 357 height 25
type input "radivojevic.i@gmail.com"
click at [746, 429] on button "Next" at bounding box center [738, 423] width 48 height 27
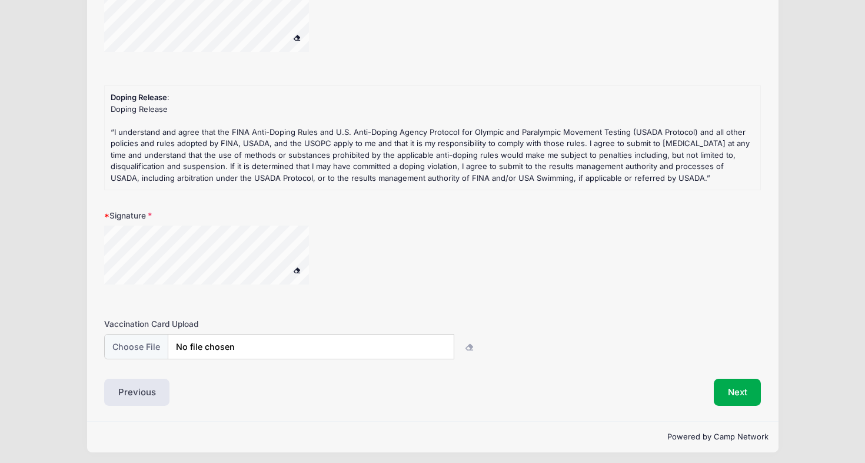
scroll to position [321, 0]
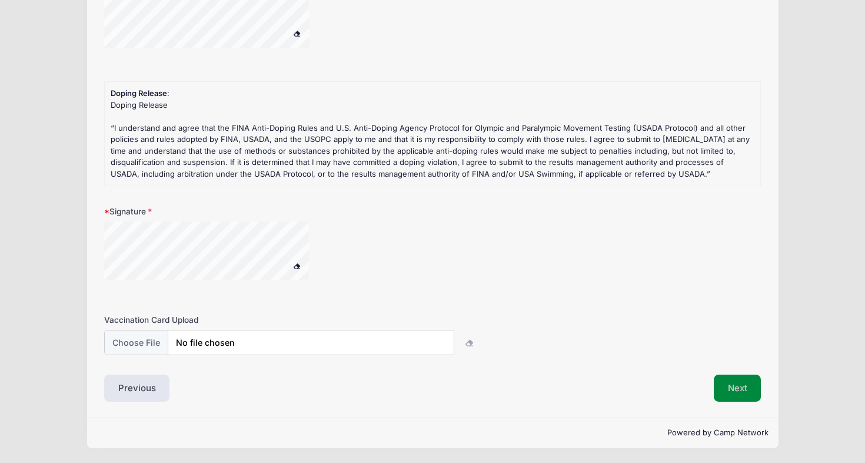
click at [742, 387] on button "Next" at bounding box center [738, 387] width 48 height 27
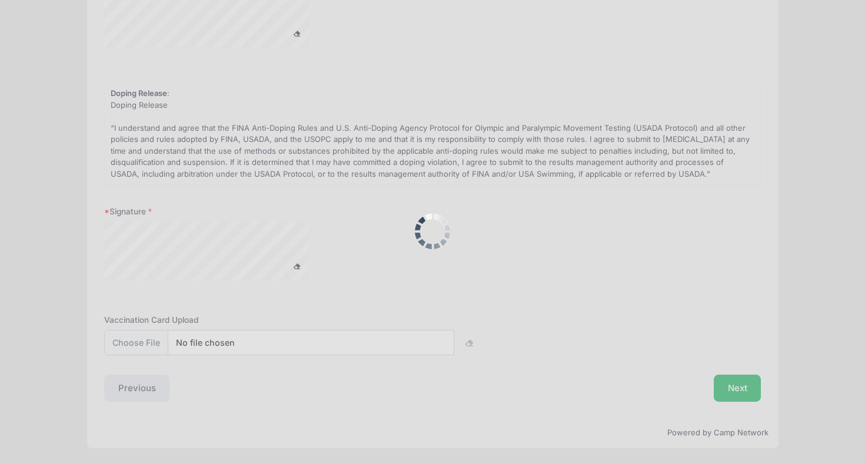
scroll to position [0, 0]
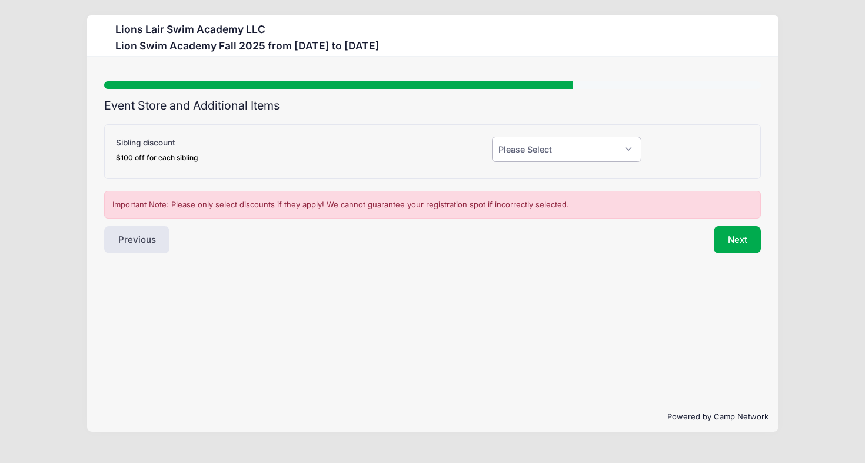
select select "1"
click option "Yes (-$100.00)" at bounding box center [0, 0] width 0 height 0
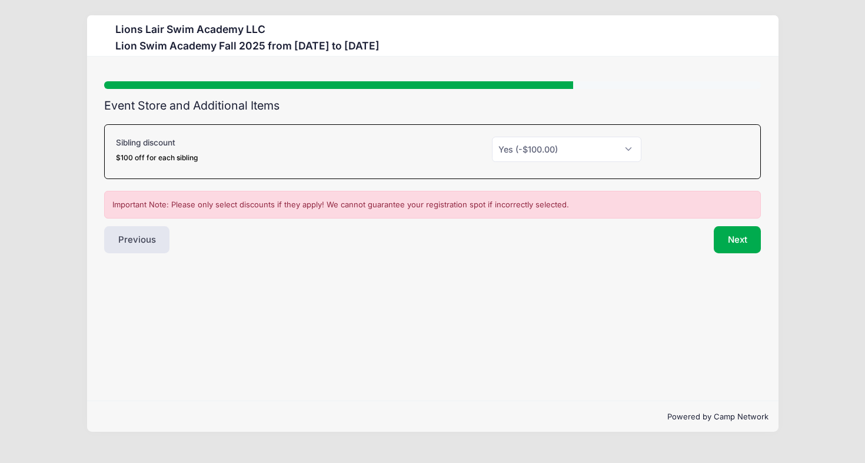
click at [668, 78] on div "Step 5 /7 Step 1 Step 2 Step 3 Step 4 Step 5 Policies Extra Items Participant I…" at bounding box center [433, 229] width 692 height 344
click at [243, 49] on h3 "Lion Swim Academy Fall 2025 from 09/09 to 12/18/2025" at bounding box center [247, 45] width 264 height 12
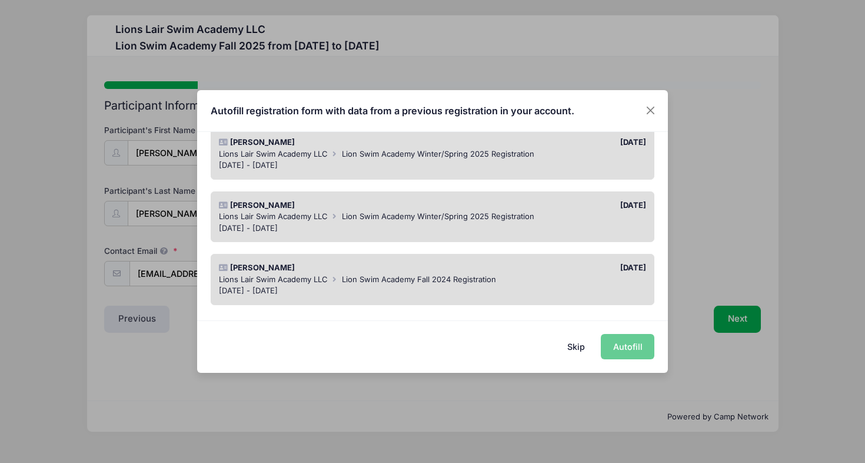
scroll to position [224, 0]
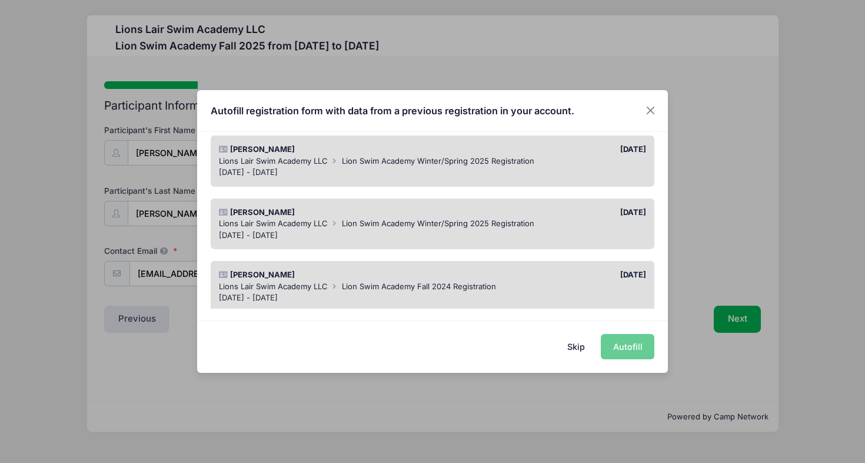
click at [381, 225] on span "Lion Swim Academy Winter/Spring 2025 Registration" at bounding box center [438, 222] width 193 height 9
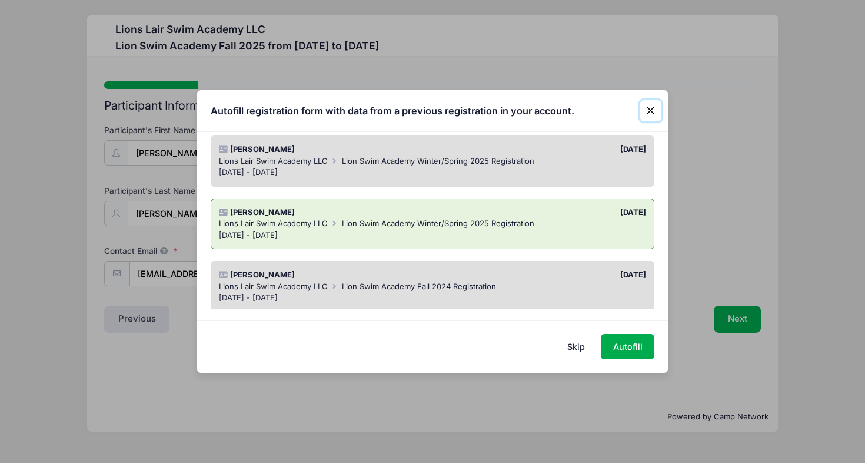
click at [656, 108] on button "Close" at bounding box center [651, 110] width 21 height 21
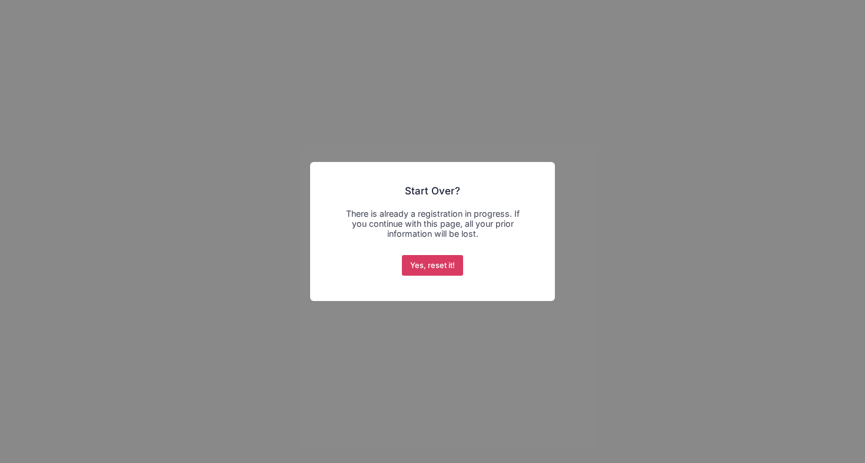
click at [446, 264] on button "Yes, reset it!" at bounding box center [433, 265] width 62 height 21
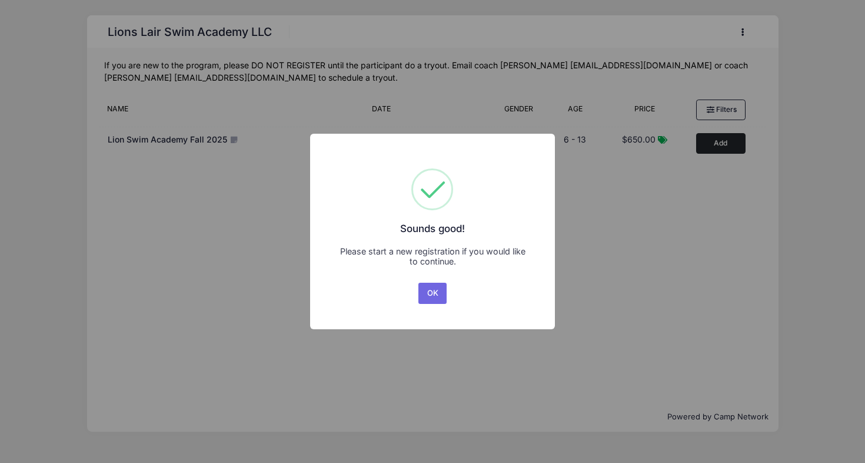
click at [638, 266] on div "× Sounds good! Please start a new registration if you would like to continue. O…" at bounding box center [432, 231] width 865 height 463
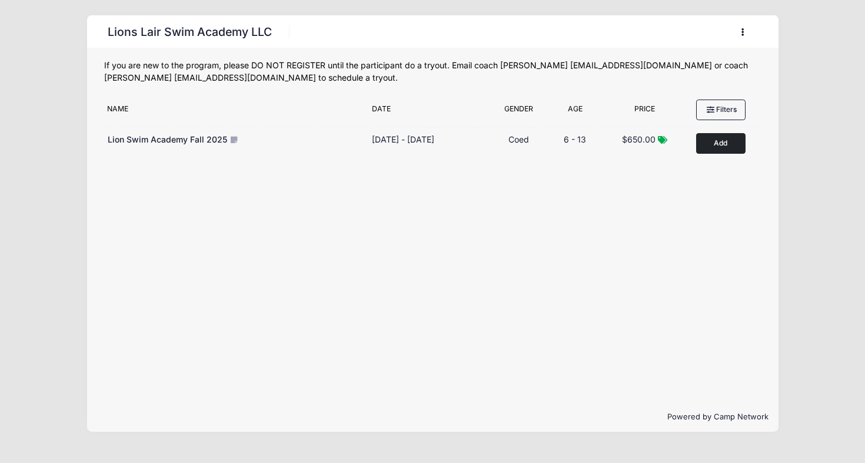
click at [739, 35] on button "button" at bounding box center [746, 32] width 32 height 21
click at [699, 65] on link "My Account" at bounding box center [688, 61] width 136 height 22
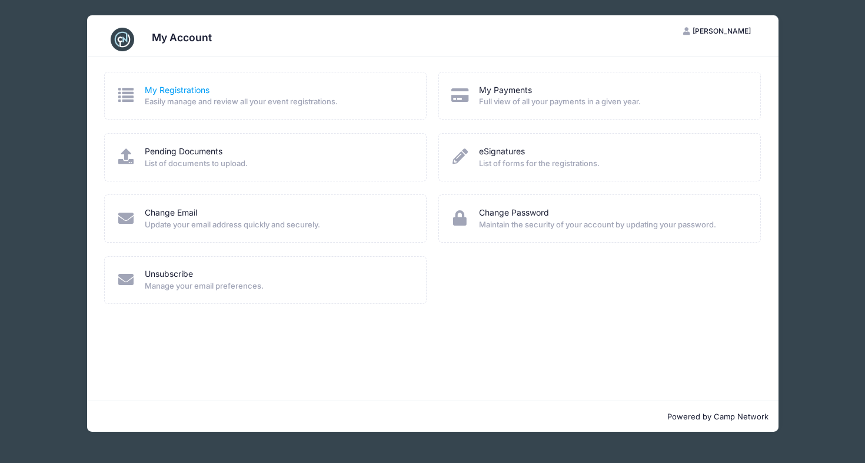
click at [180, 91] on link "My Registrations" at bounding box center [177, 90] width 65 height 12
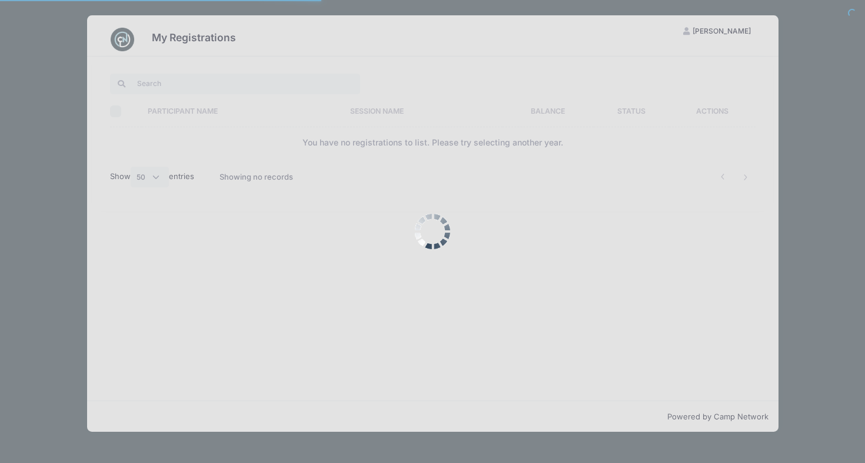
select select "50"
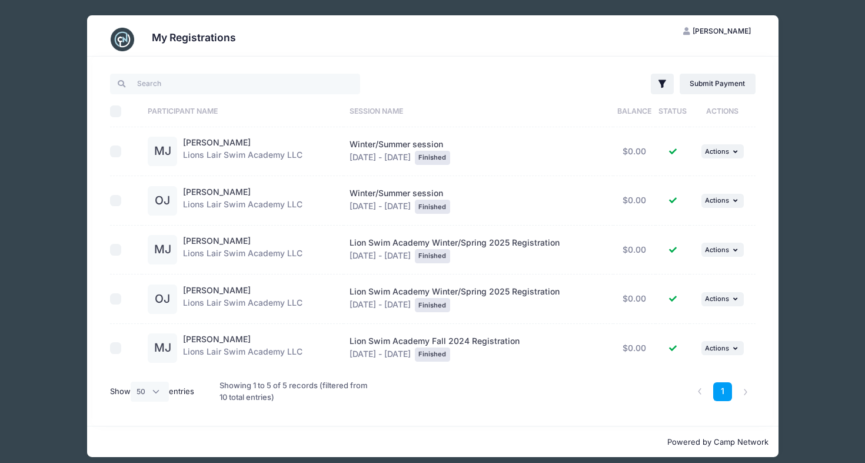
scroll to position [10, 0]
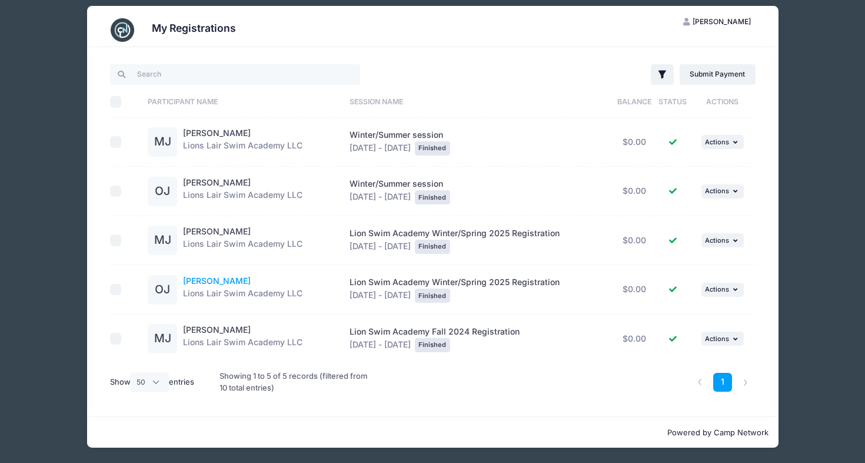
click at [232, 281] on link "[PERSON_NAME]" at bounding box center [217, 281] width 68 height 10
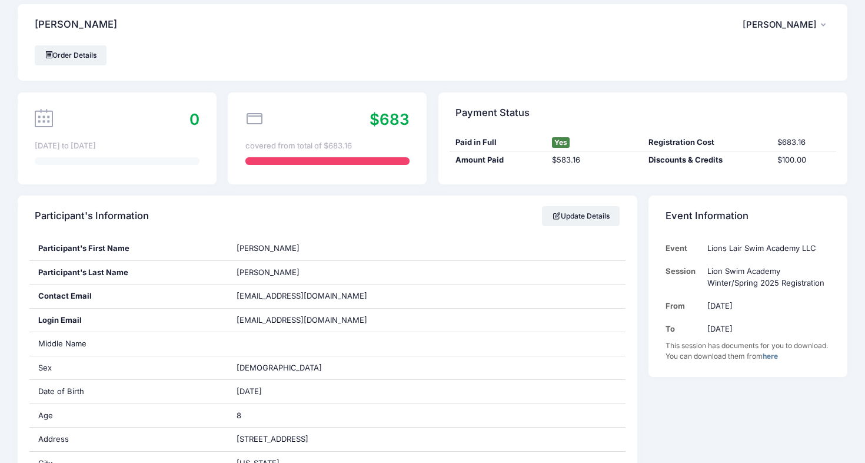
scroll to position [11, 0]
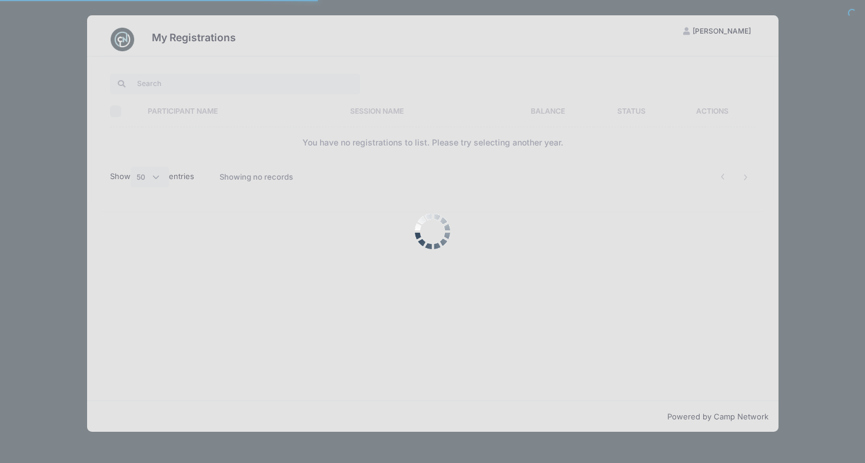
select select "50"
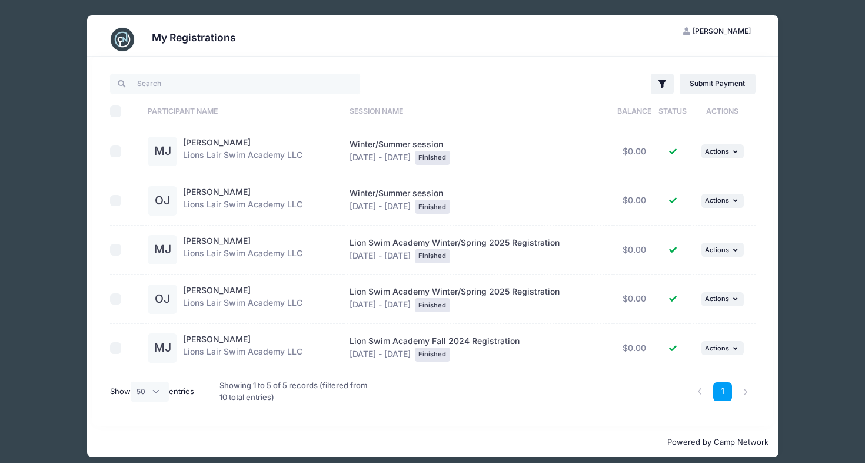
click at [250, 244] on div "[PERSON_NAME] Lions Lair Swim Academy LLC" at bounding box center [243, 249] width 120 height 29
click at [211, 240] on link "[PERSON_NAME]" at bounding box center [217, 240] width 68 height 10
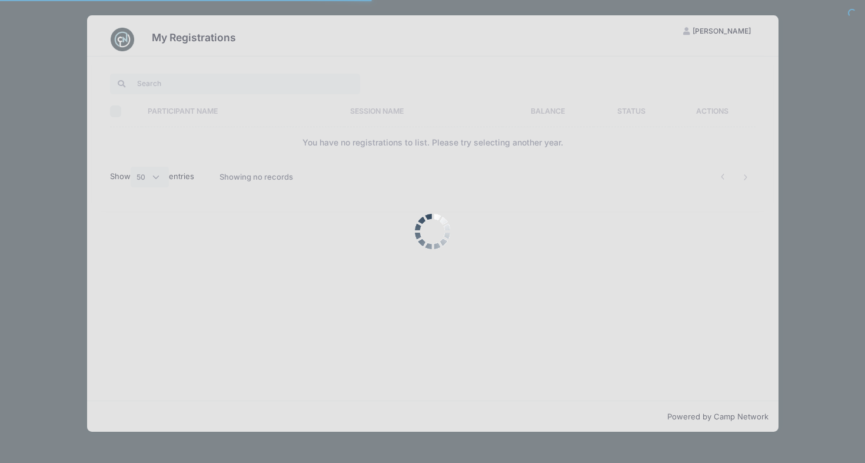
select select "50"
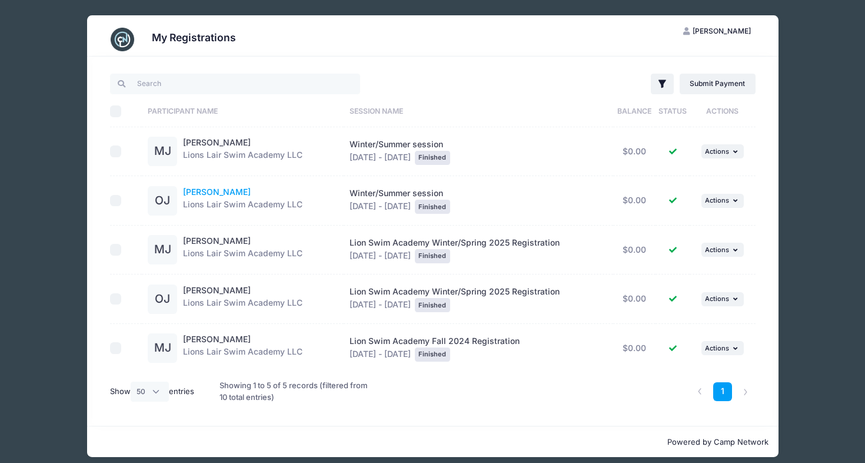
click at [234, 193] on link "[PERSON_NAME]" at bounding box center [217, 192] width 68 height 10
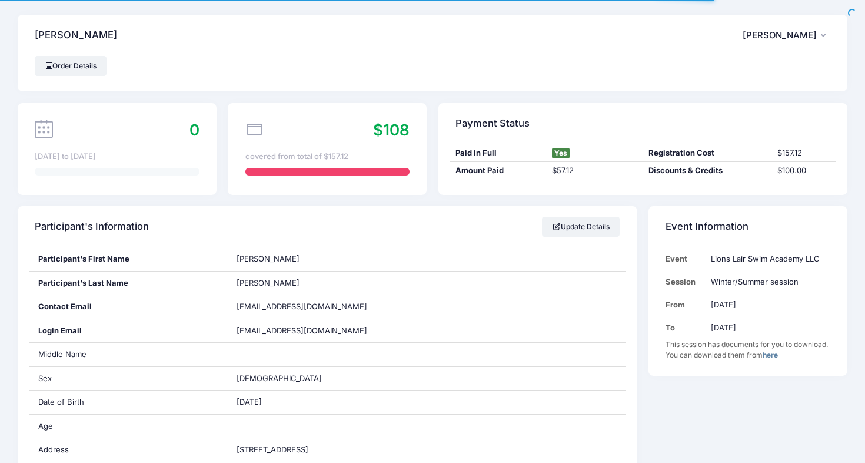
scroll to position [15, 0]
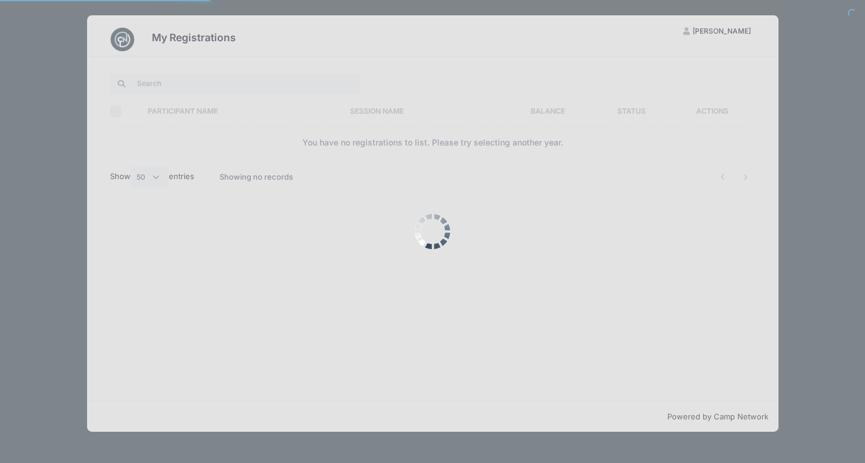
select select "50"
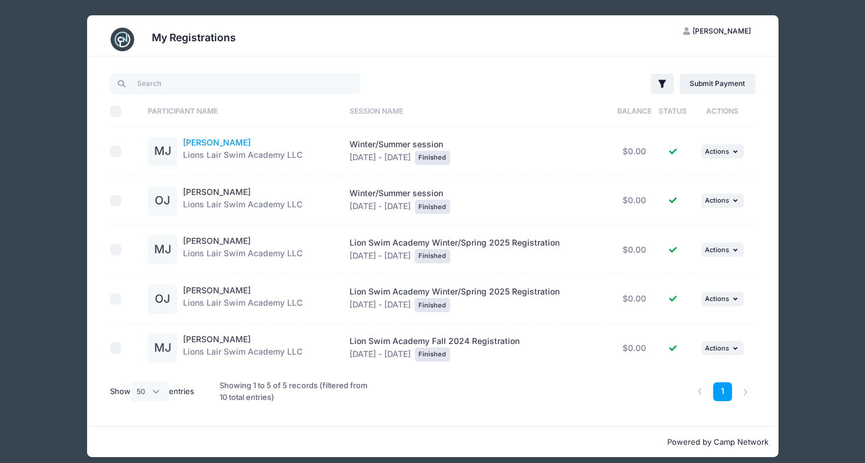
click at [198, 142] on link "[PERSON_NAME]" at bounding box center [217, 142] width 68 height 10
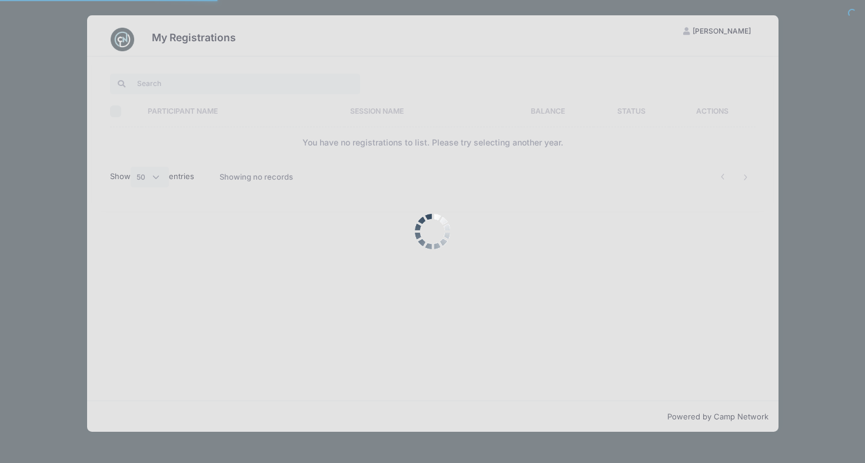
select select "50"
